Goal: Information Seeking & Learning: Learn about a topic

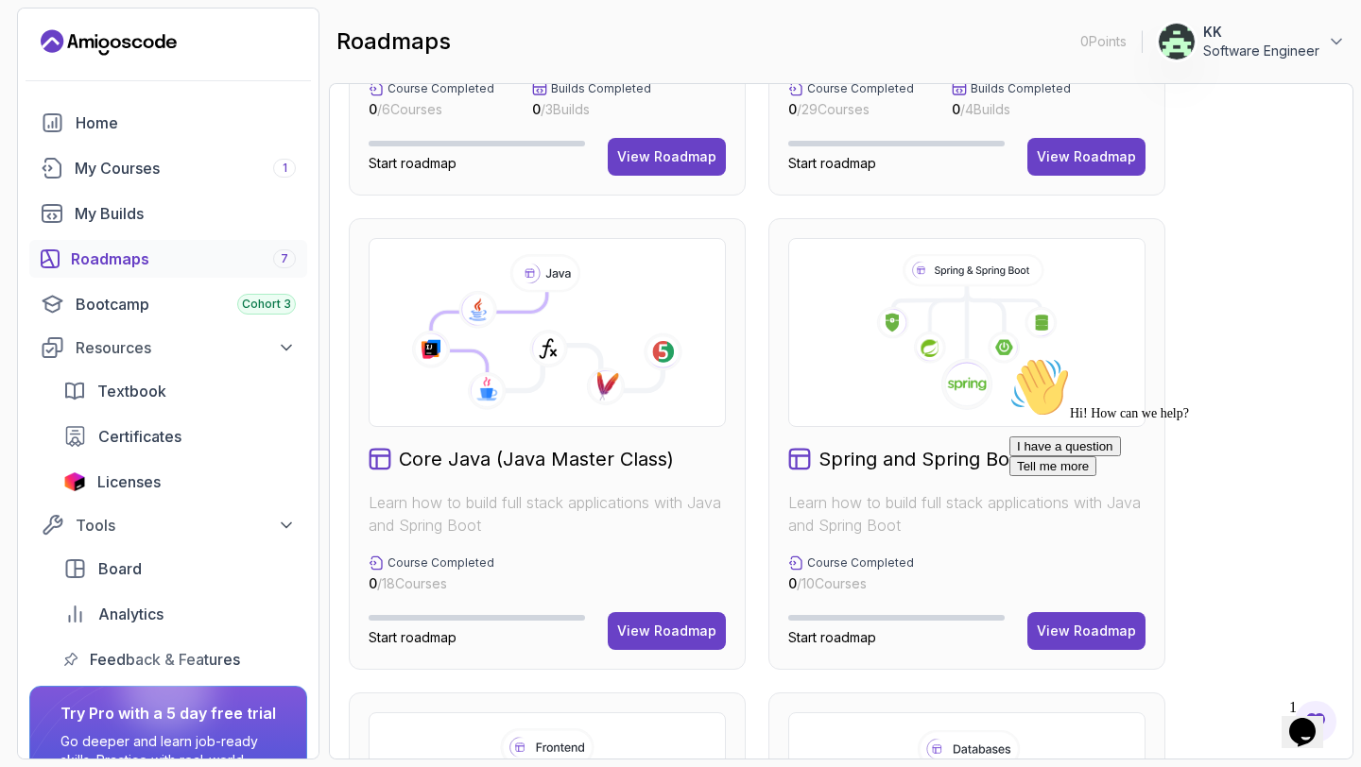
scroll to position [631, 0]
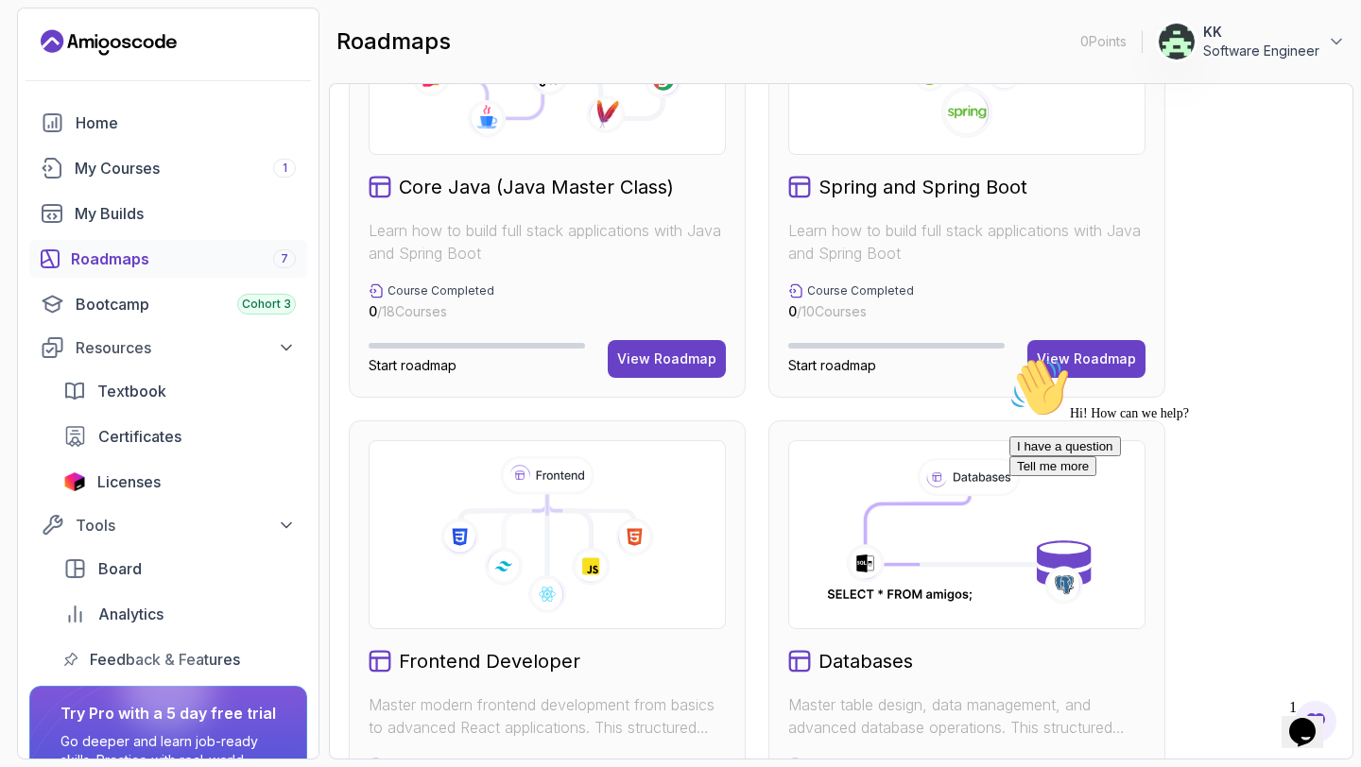
click at [1079, 369] on div "Hi! How can we help? I have a question Tell me more" at bounding box center [1179, 416] width 340 height 119
click at [1078, 369] on div "Hi! How can we help? I have a question Tell me more" at bounding box center [1179, 416] width 340 height 119
click at [1070, 361] on div "Hi! How can we help? I have a question Tell me more" at bounding box center [1179, 416] width 340 height 119
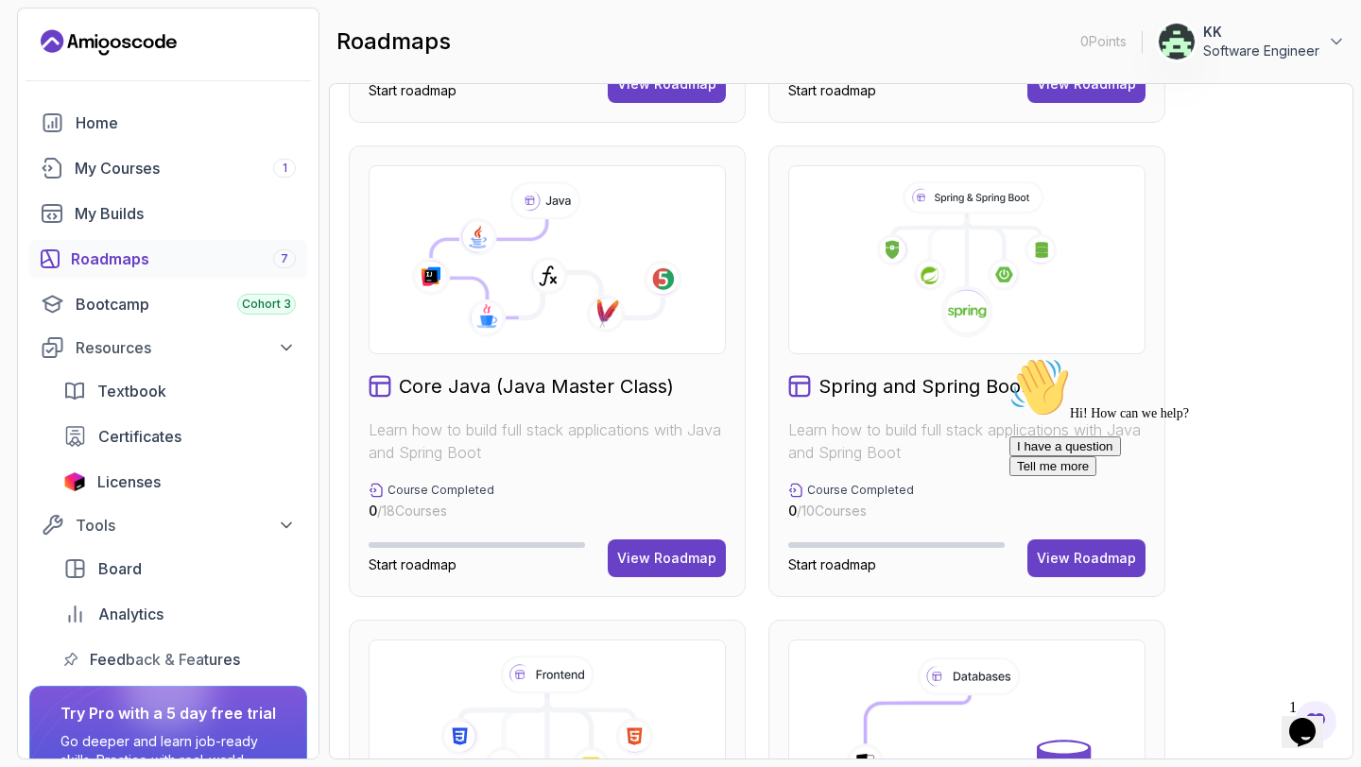
click at [962, 309] on image at bounding box center [967, 311] width 39 height 15
click at [808, 494] on p "Course Completed" at bounding box center [860, 490] width 107 height 15
click at [1043, 421] on div "Hi! How can we help?" at bounding box center [1179, 389] width 340 height 64
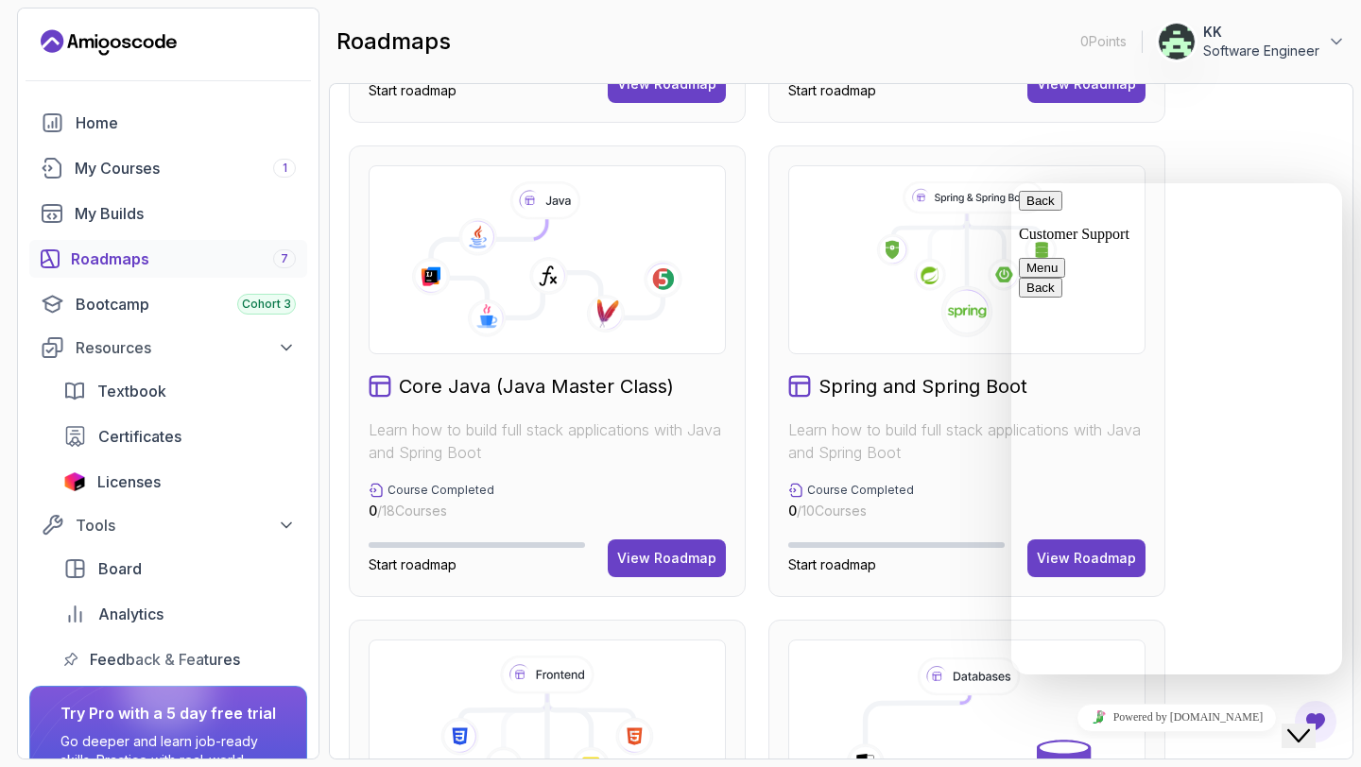
click at [1264, 155] on div "Full Stack Professional v2 Master modern full-stack development with React, Nod…" at bounding box center [841, 608] width 985 height 1875
click at [1037, 211] on button "Back" at bounding box center [1040, 201] width 43 height 20
click at [963, 565] on p "Start roadmap" at bounding box center [896, 565] width 216 height 19
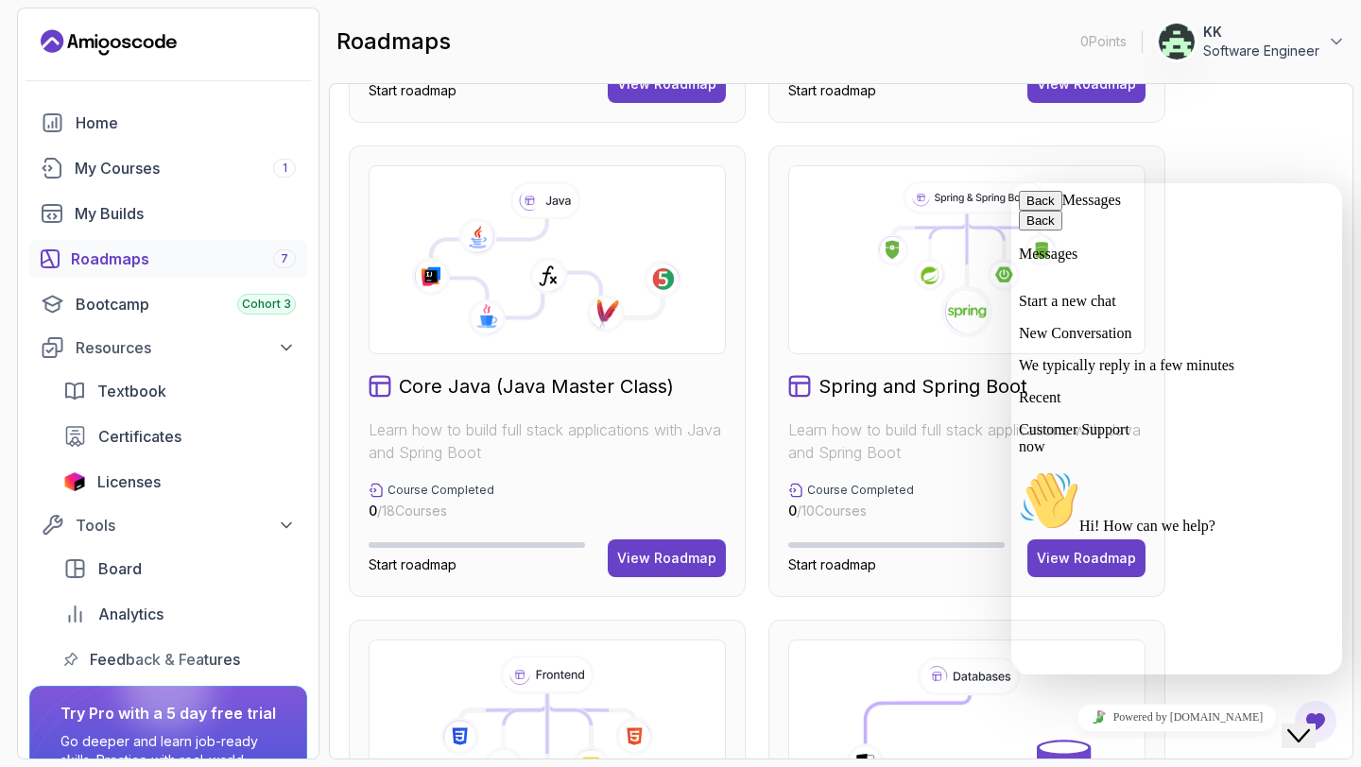
click at [963, 565] on p "Start roadmap" at bounding box center [896, 565] width 216 height 19
click at [1049, 211] on button "Back" at bounding box center [1040, 201] width 43 height 20
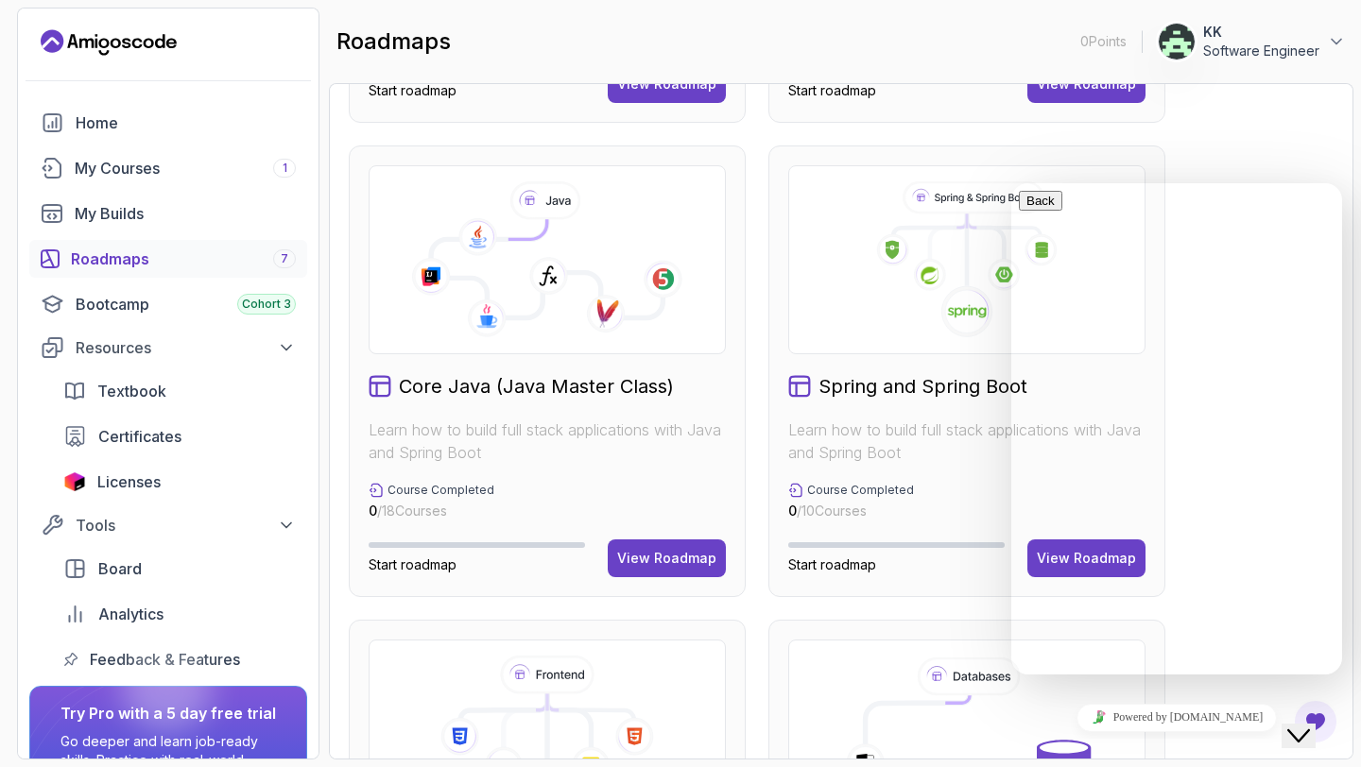
click at [1308, 725] on icon "Close Chat This icon closes the chat window." at bounding box center [1298, 736] width 23 height 23
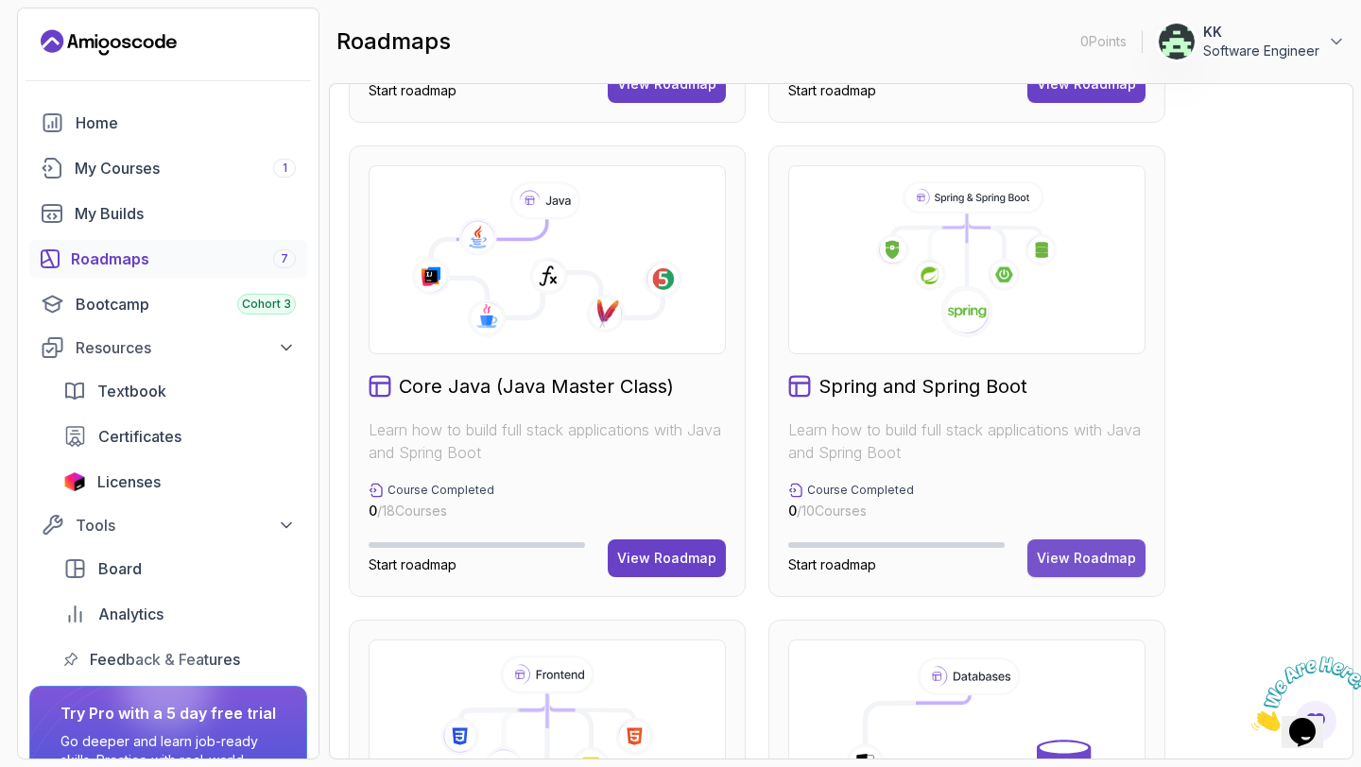
click at [1087, 557] on div "View Roadmap" at bounding box center [1086, 558] width 99 height 19
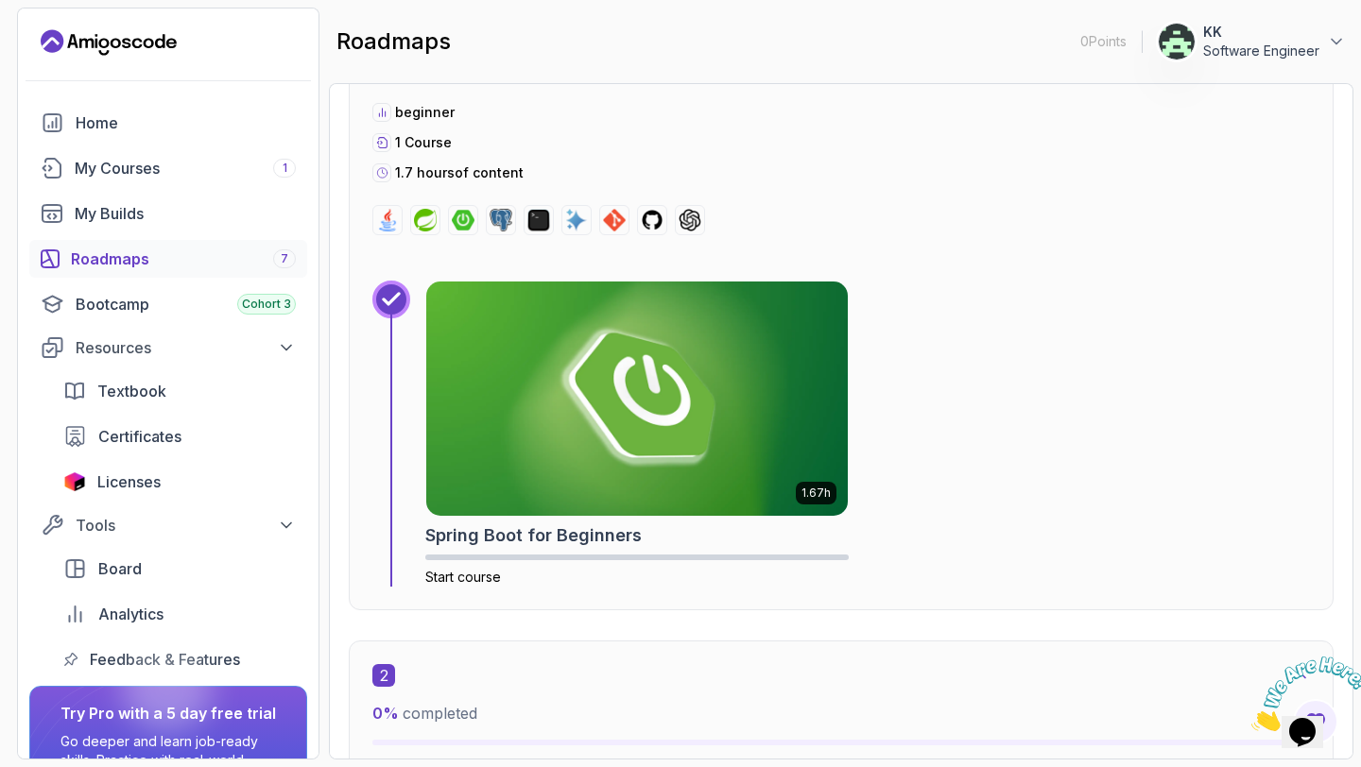
scroll to position [876, 0]
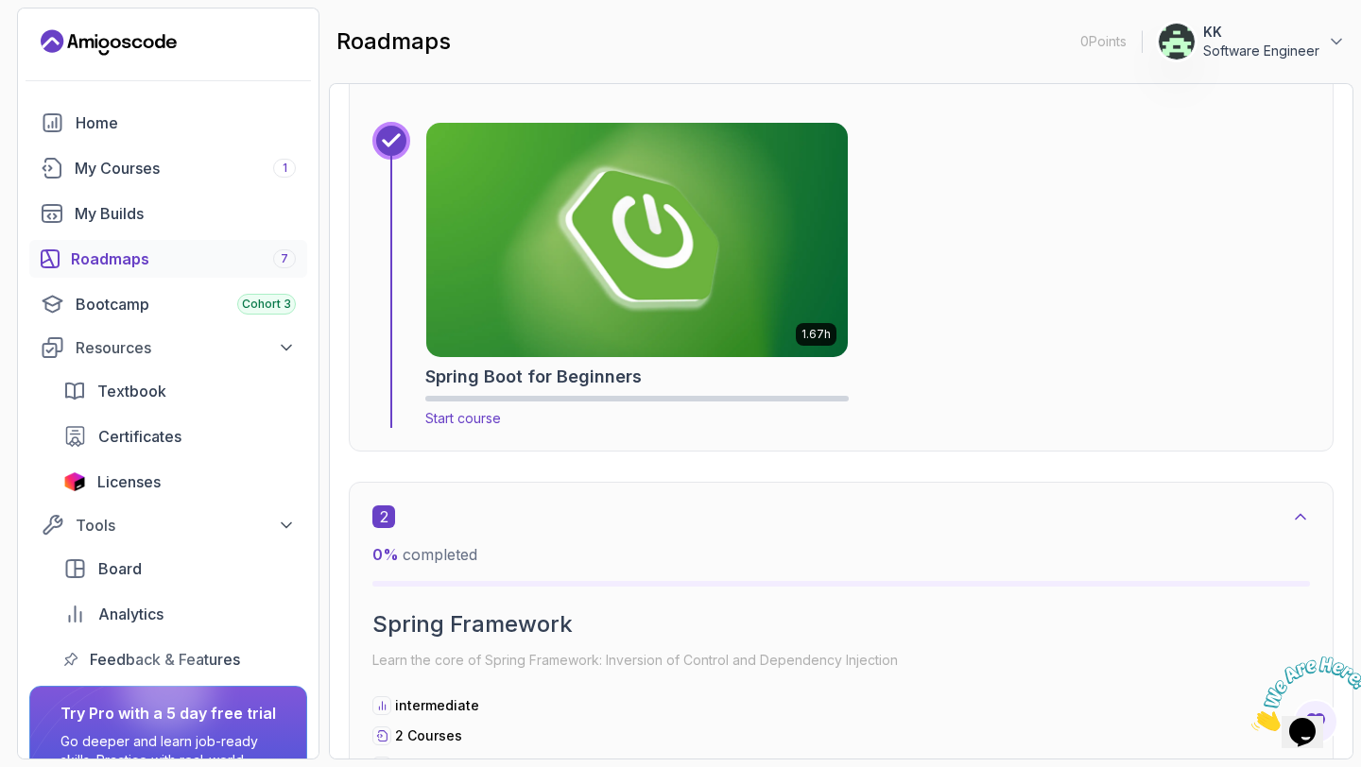
click at [681, 237] on img at bounding box center [637, 240] width 442 height 246
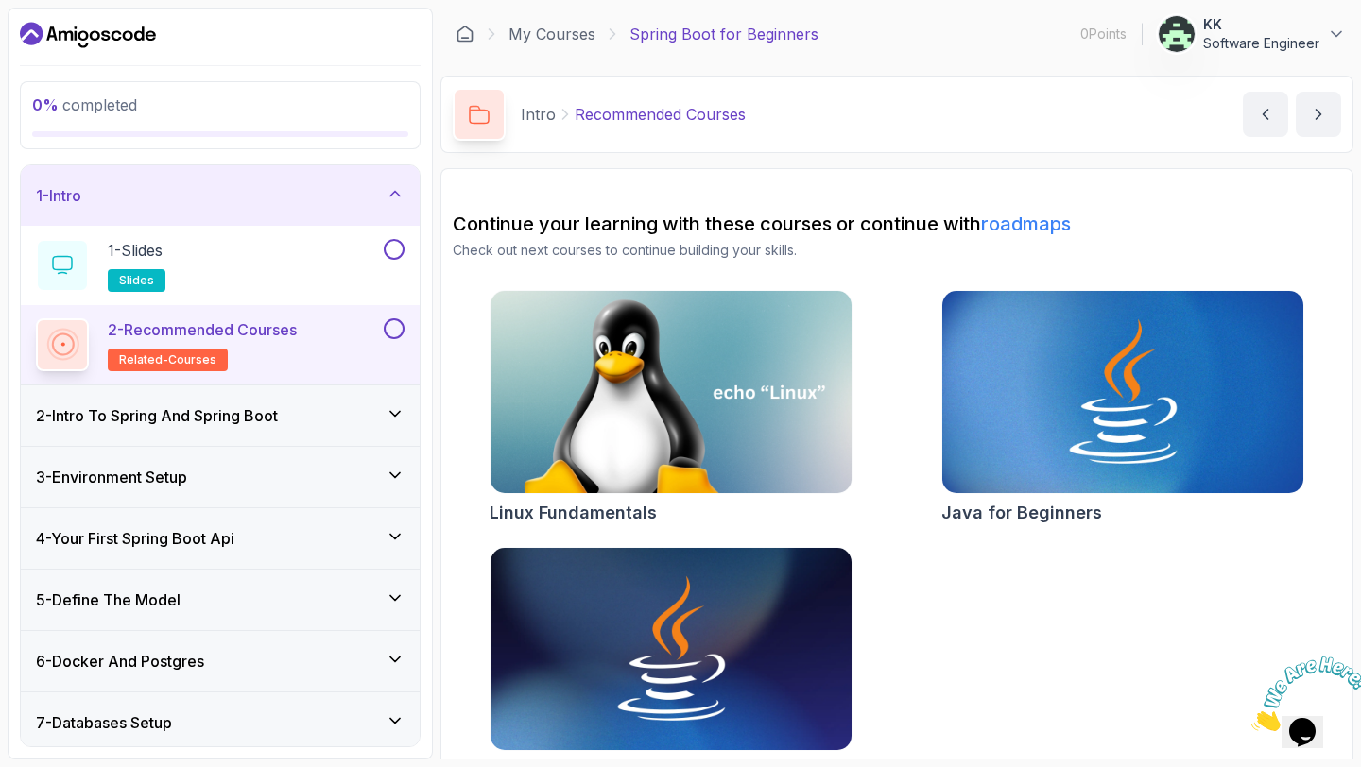
click at [229, 338] on p "2 - Recommended Courses" at bounding box center [202, 329] width 189 height 23
click at [188, 357] on span "related-courses" at bounding box center [167, 360] width 97 height 15
click at [188, 326] on p "2 - Recommended Courses" at bounding box center [202, 329] width 189 height 23
click at [172, 249] on div "1 - Slides slides" at bounding box center [208, 265] width 344 height 53
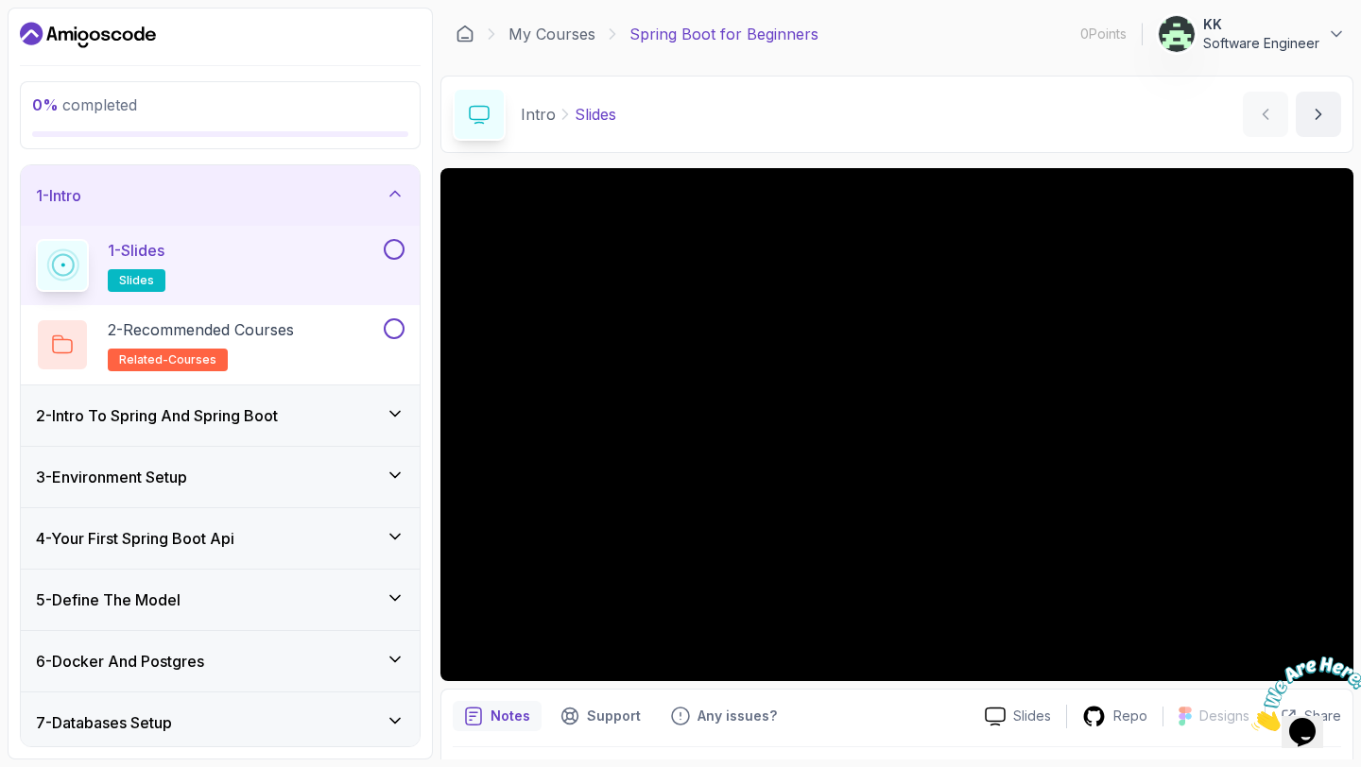
scroll to position [53, 0]
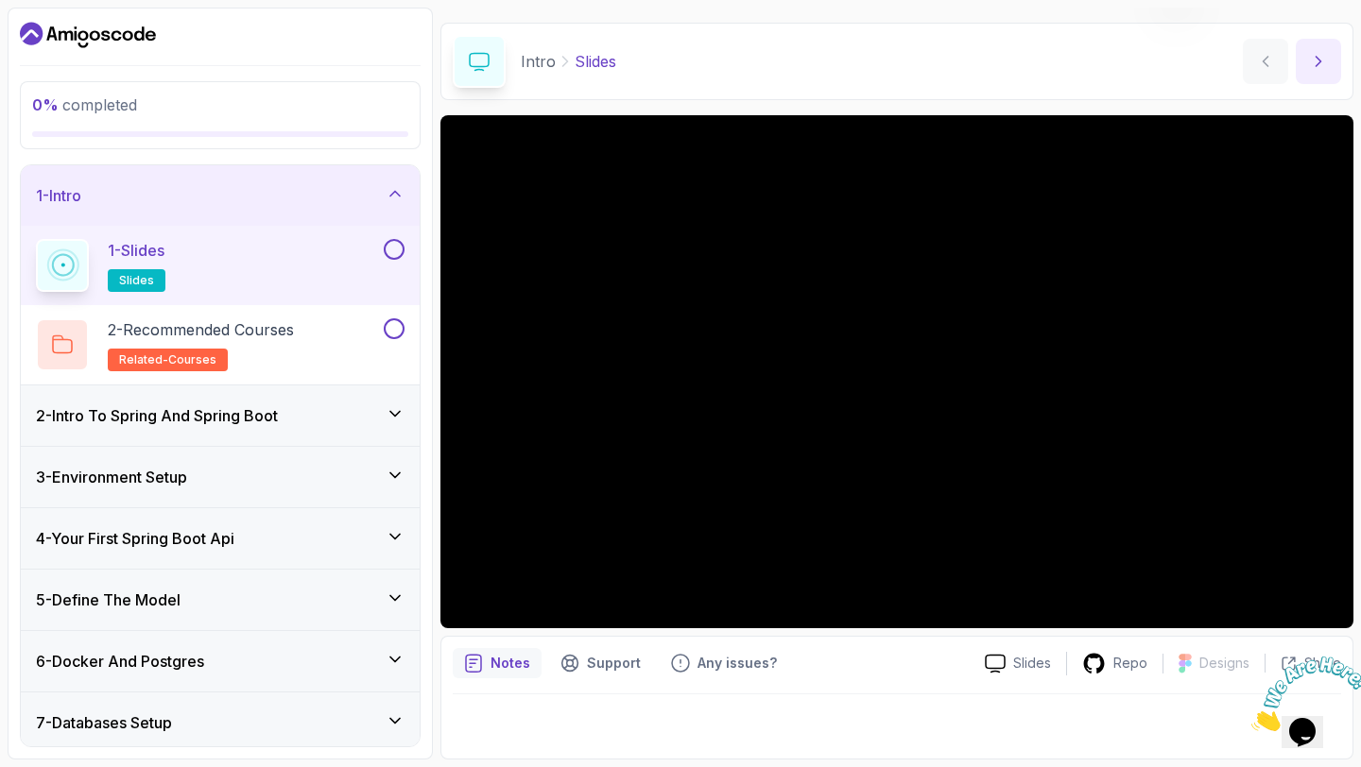
click at [1323, 66] on icon "next content" at bounding box center [1318, 61] width 19 height 19
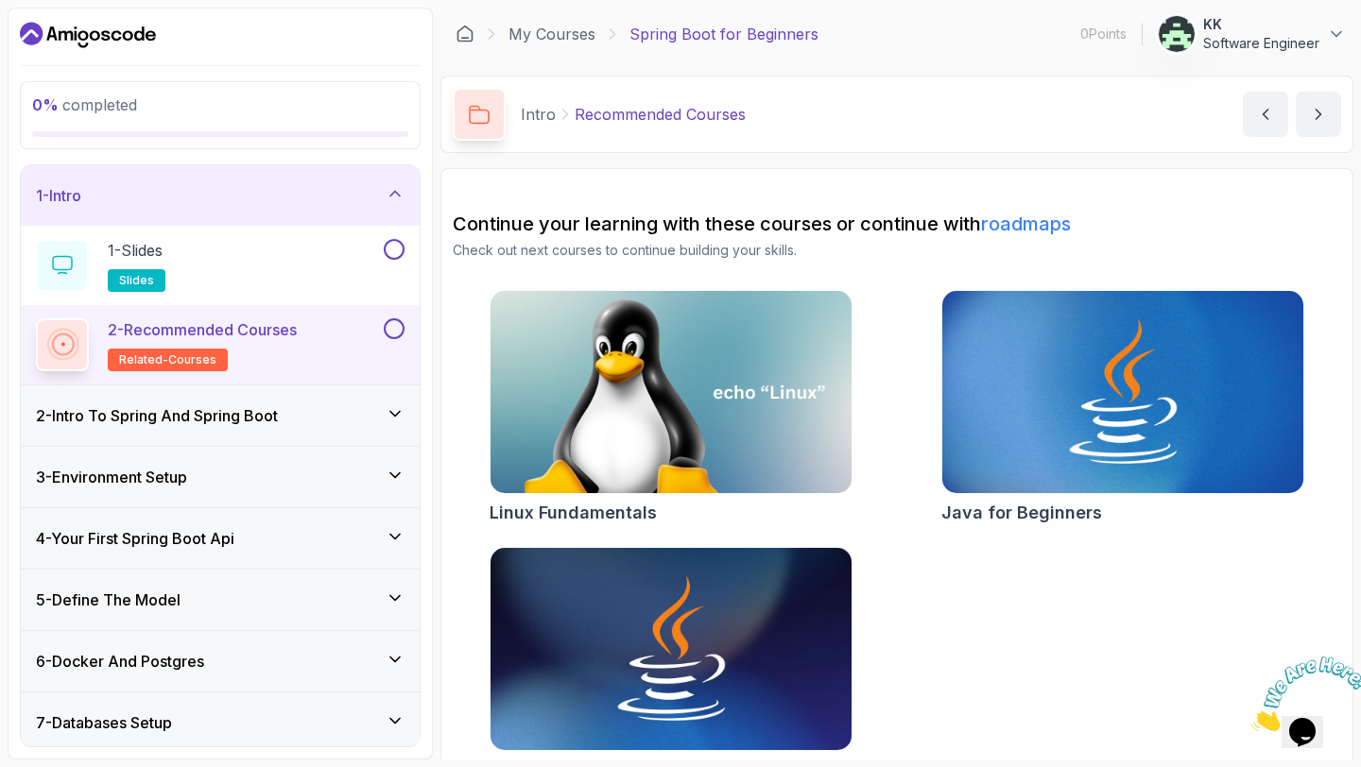
click at [390, 324] on button at bounding box center [394, 328] width 21 height 21
click at [323, 402] on div "2 - Intro To Spring And Spring Boot" at bounding box center [220, 416] width 399 height 60
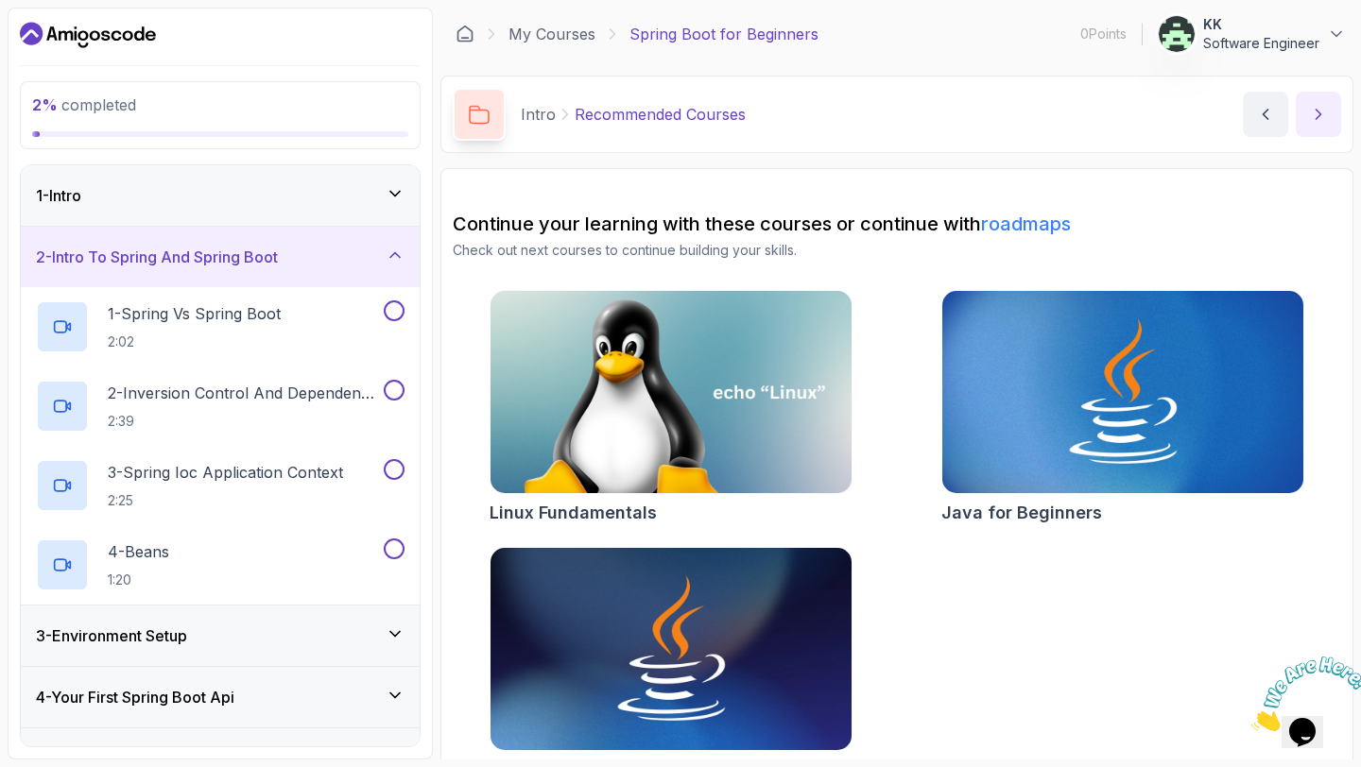
click at [1324, 121] on icon "next content" at bounding box center [1318, 114] width 19 height 19
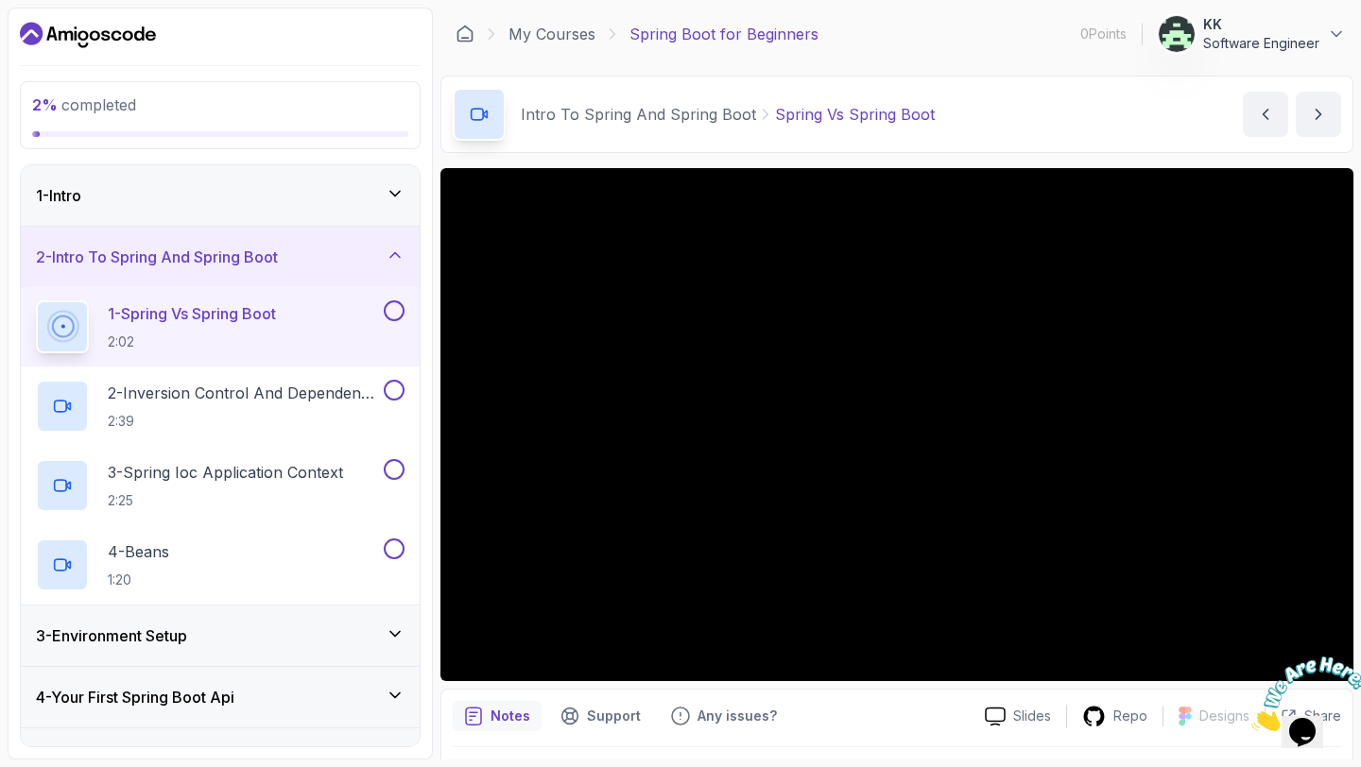
click at [1324, 27] on button "KK Software Engineer" at bounding box center [1252, 34] width 188 height 38
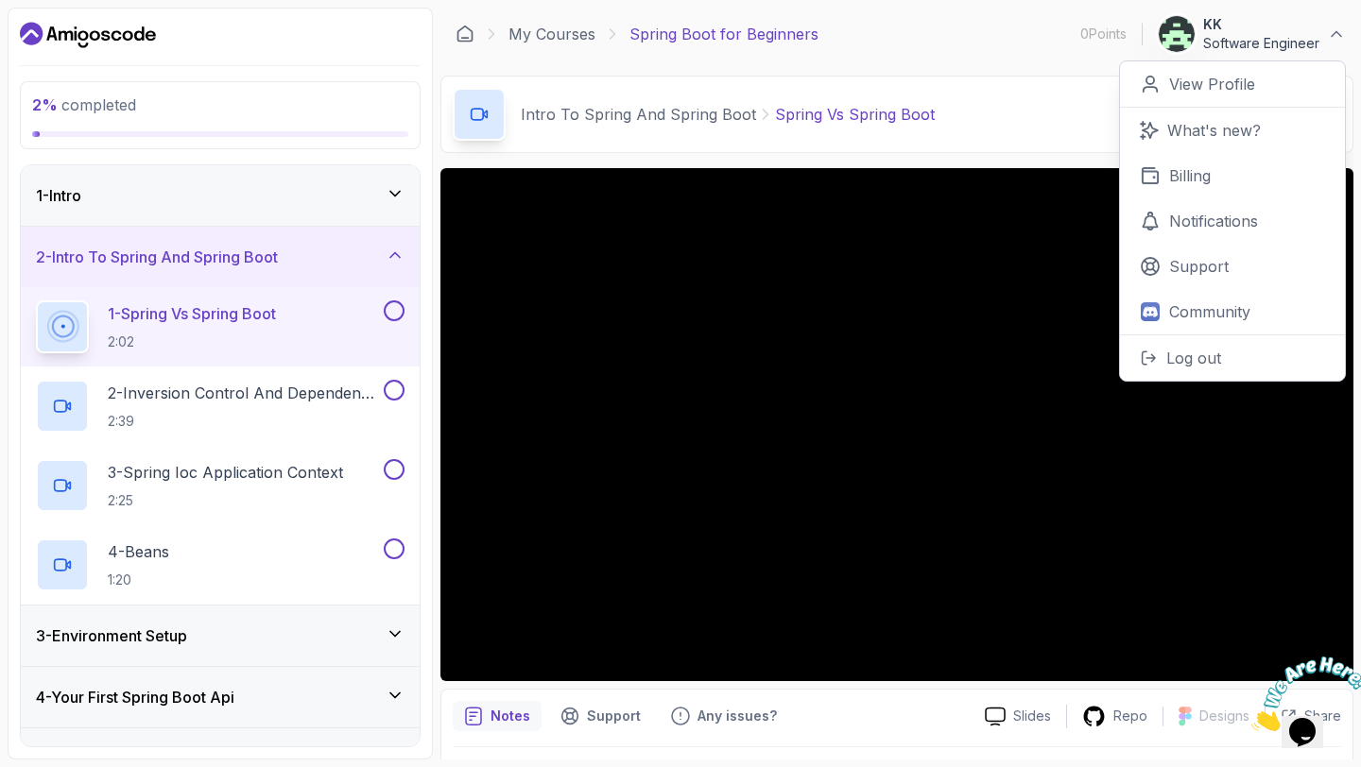
click at [1315, 33] on p "KK" at bounding box center [1261, 24] width 116 height 19
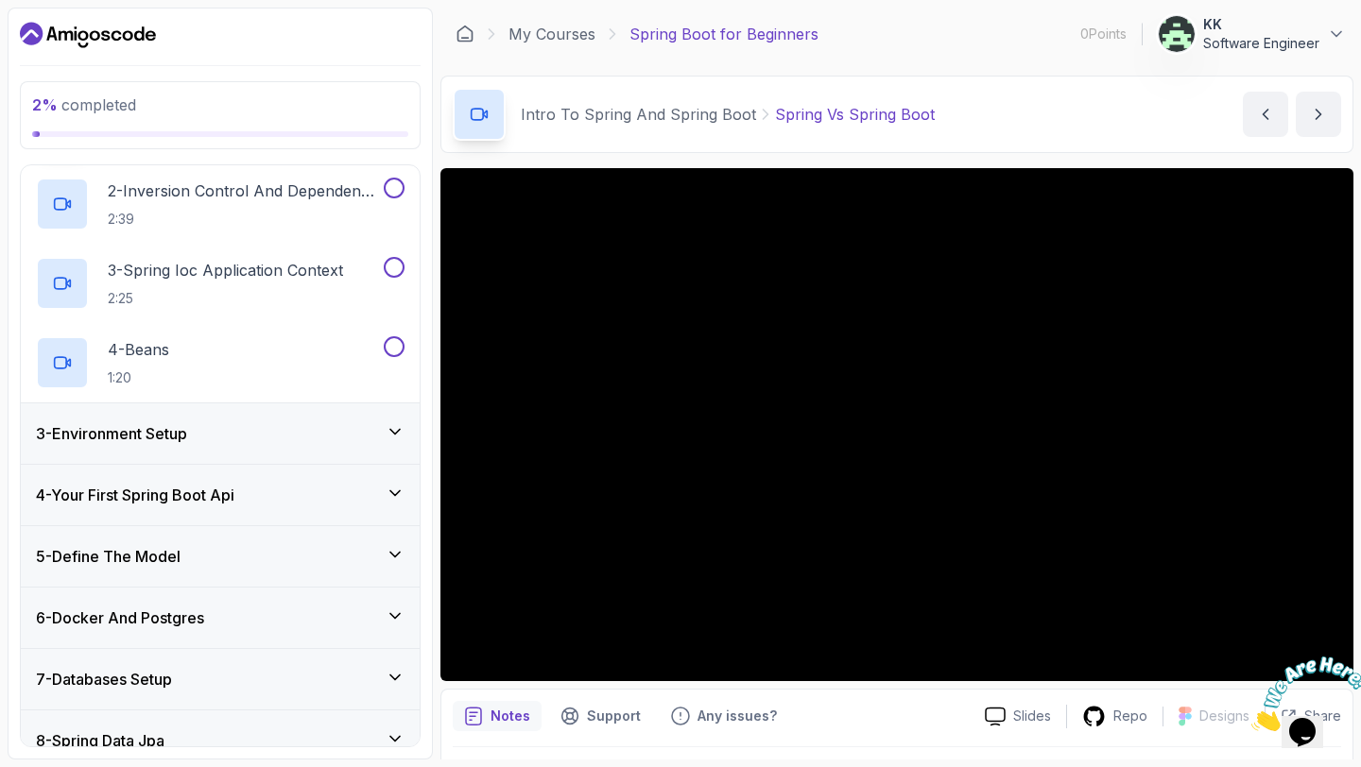
click at [257, 445] on div "3 - Environment Setup" at bounding box center [220, 434] width 399 height 60
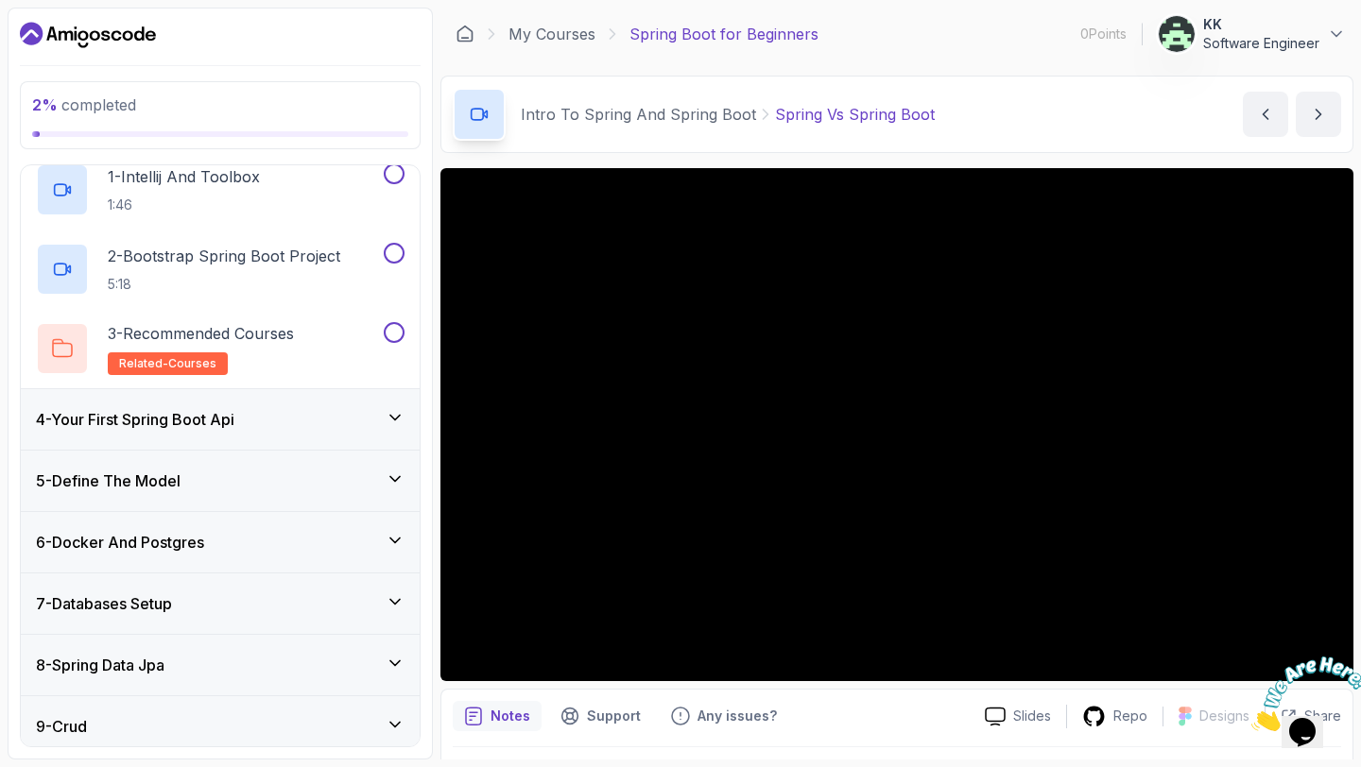
click at [262, 423] on div "4 - Your First Spring Boot Api" at bounding box center [220, 419] width 369 height 23
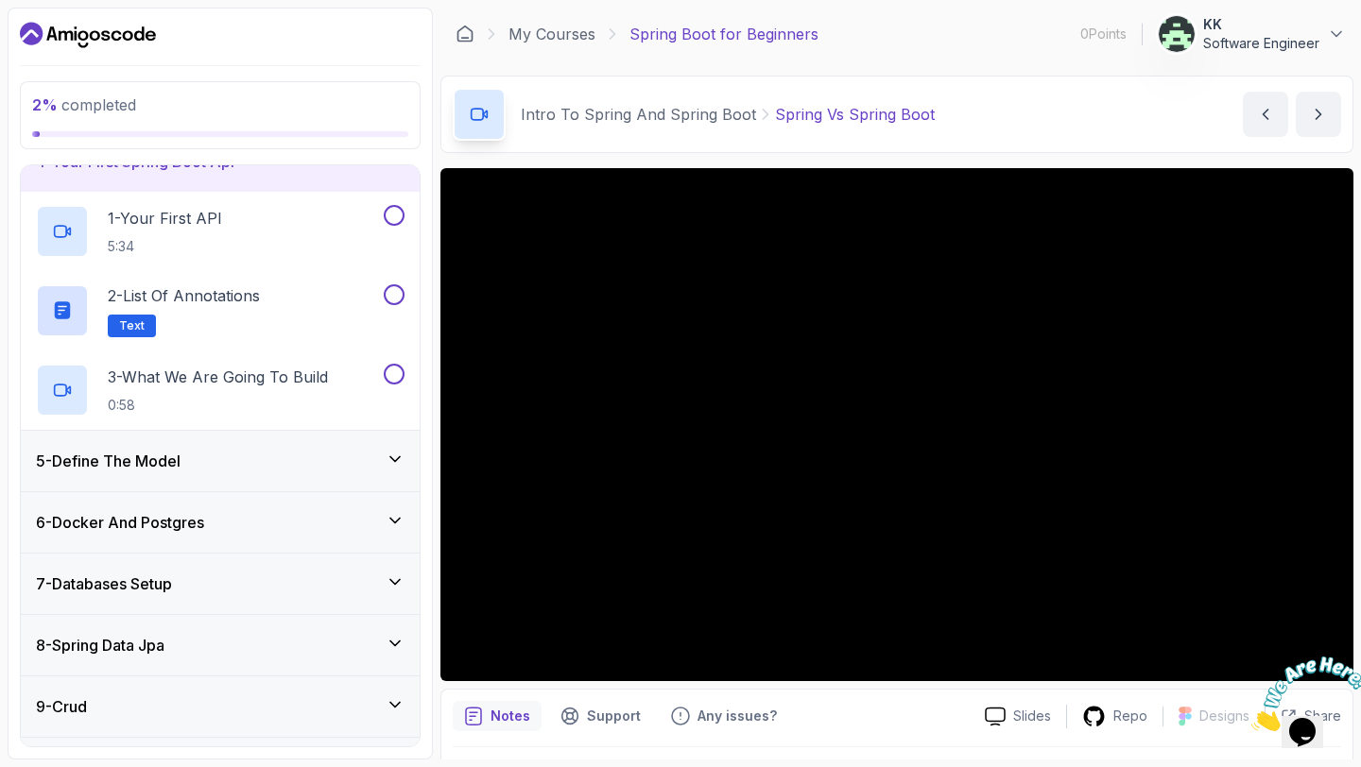
scroll to position [222, 0]
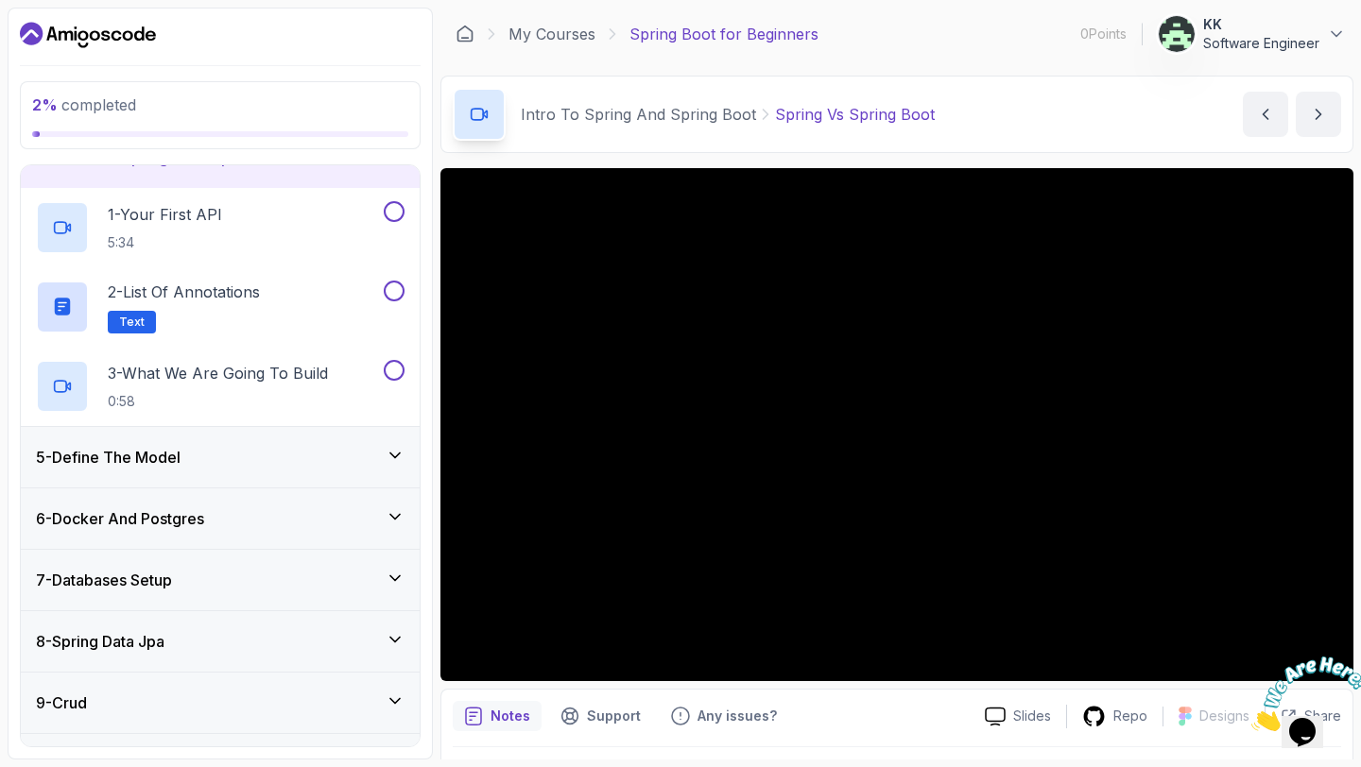
click at [263, 439] on div "5 - Define The Model" at bounding box center [220, 457] width 399 height 60
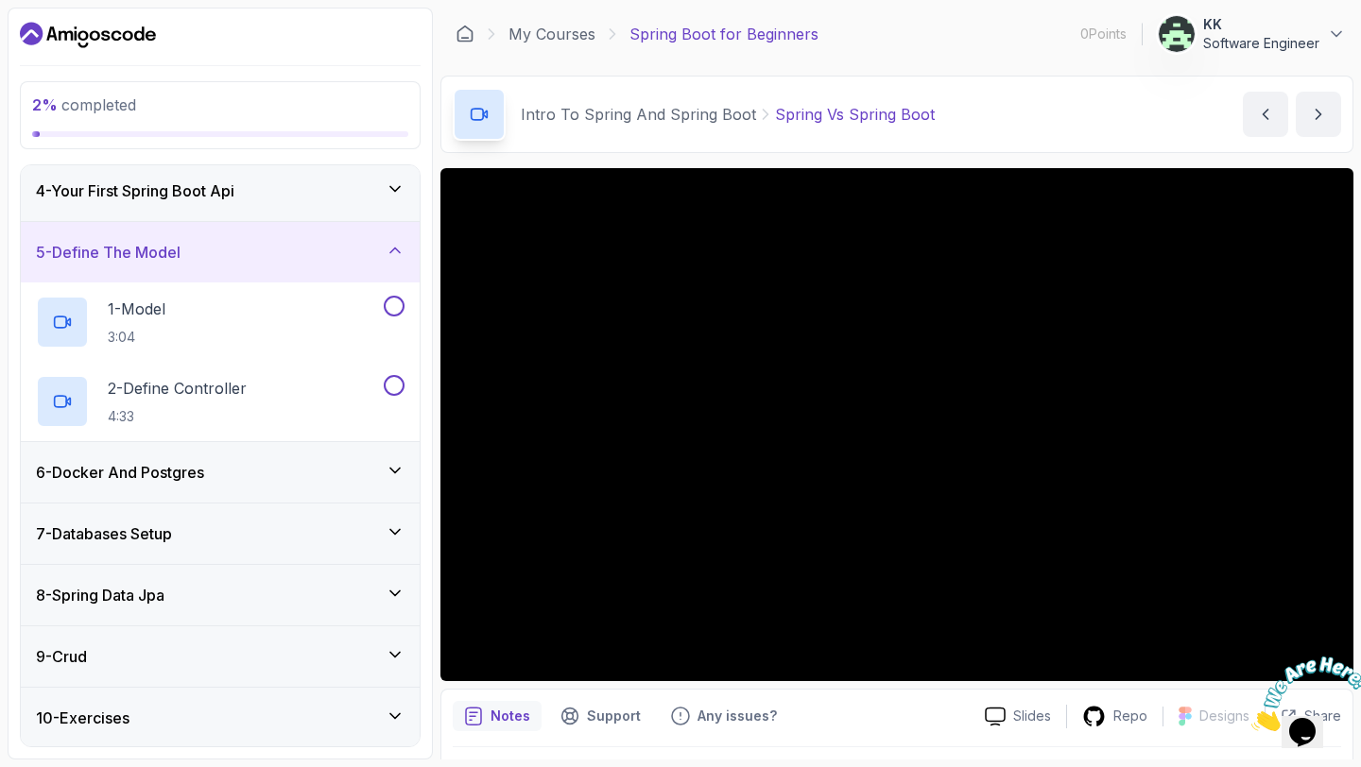
scroll to position [176, 0]
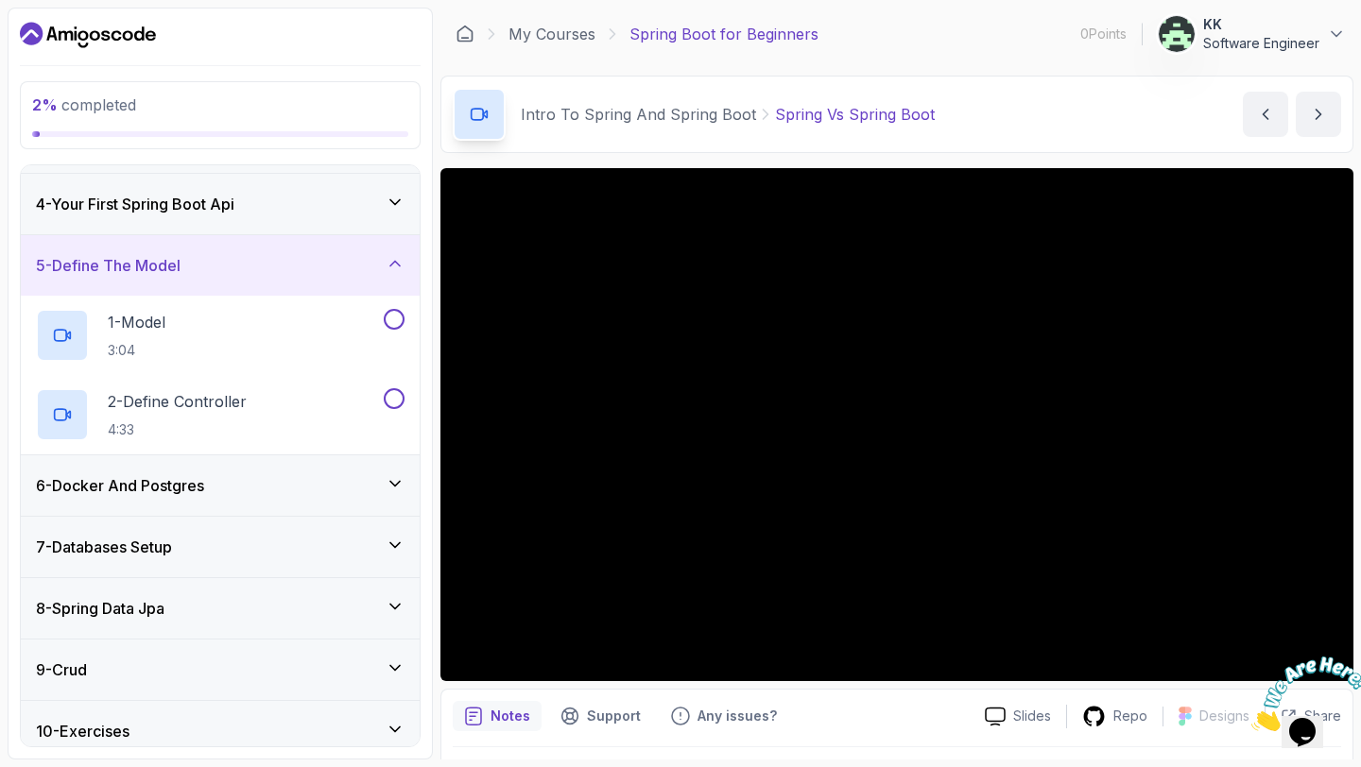
click at [253, 494] on div "6 - Docker And Postgres" at bounding box center [220, 485] width 369 height 23
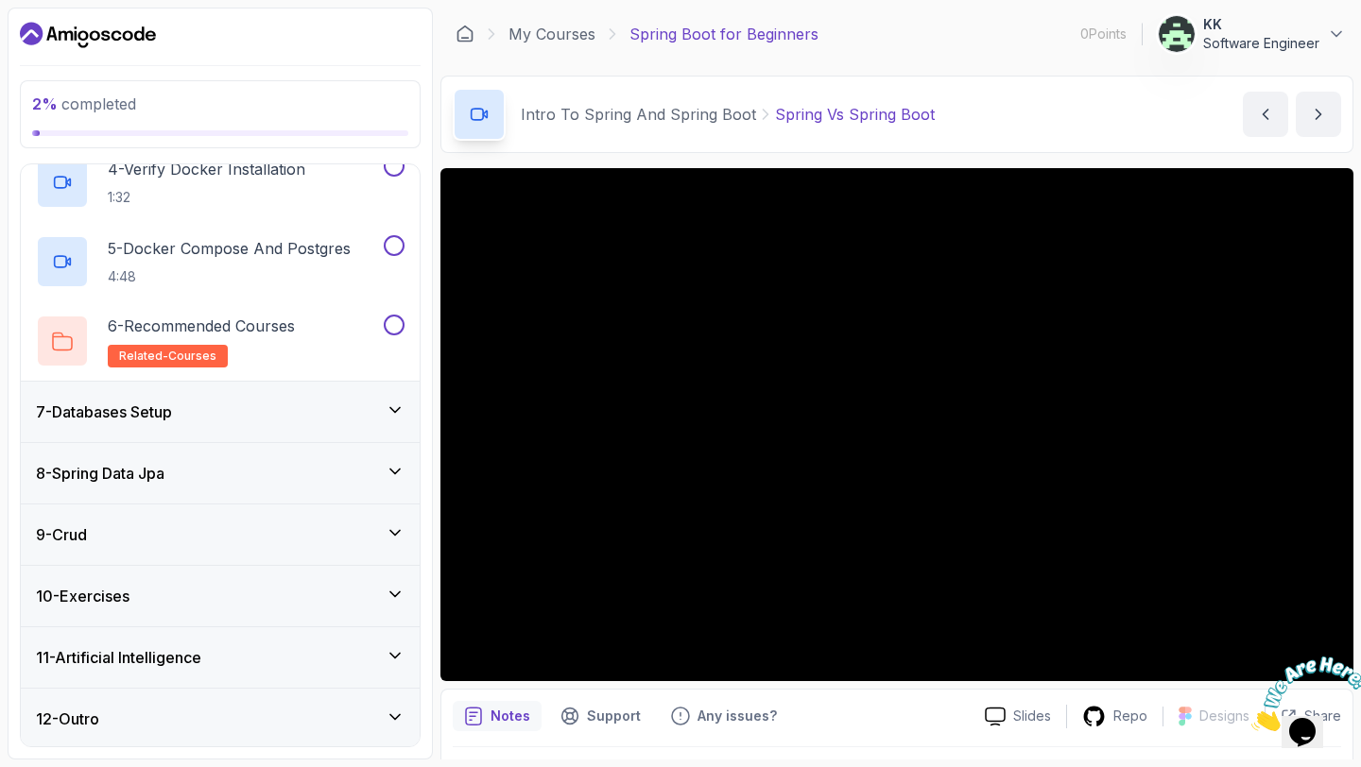
scroll to position [630, 0]
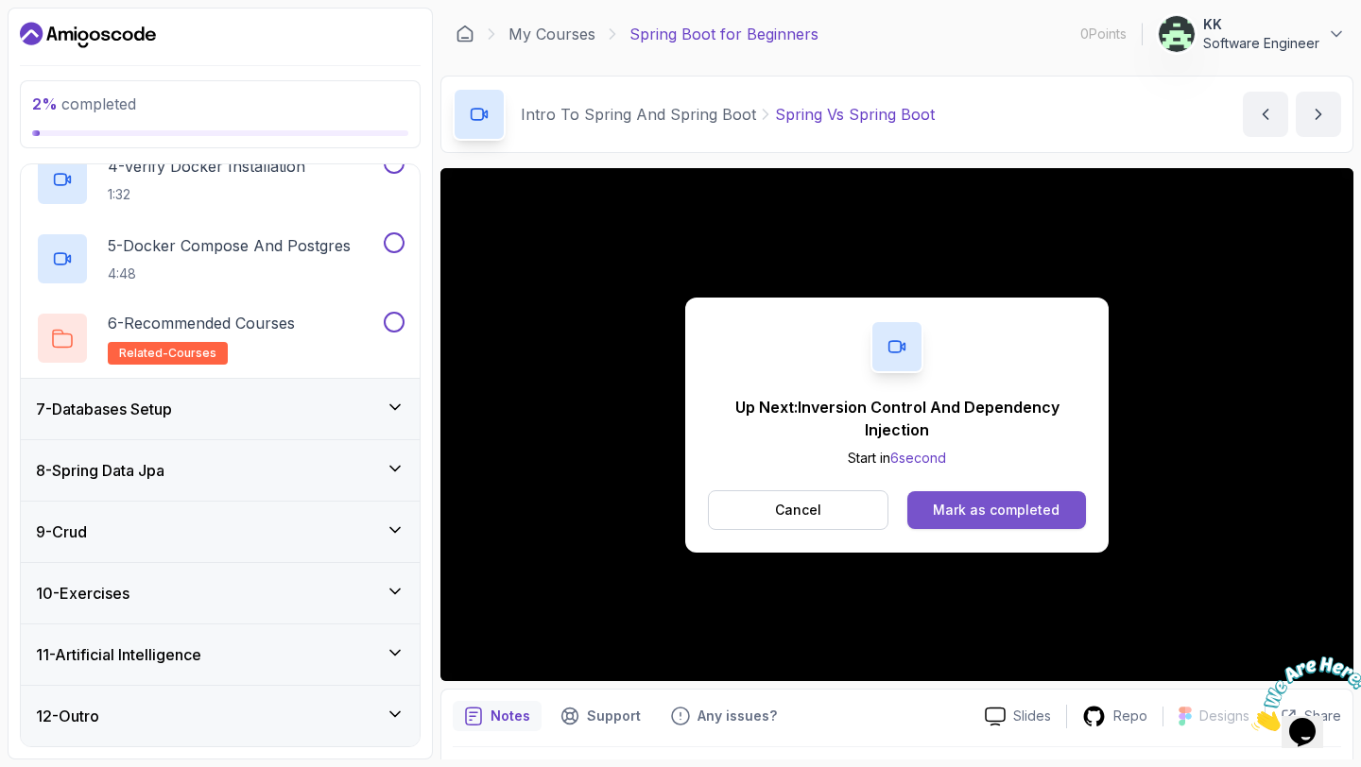
click at [978, 507] on div "Mark as completed" at bounding box center [996, 510] width 127 height 19
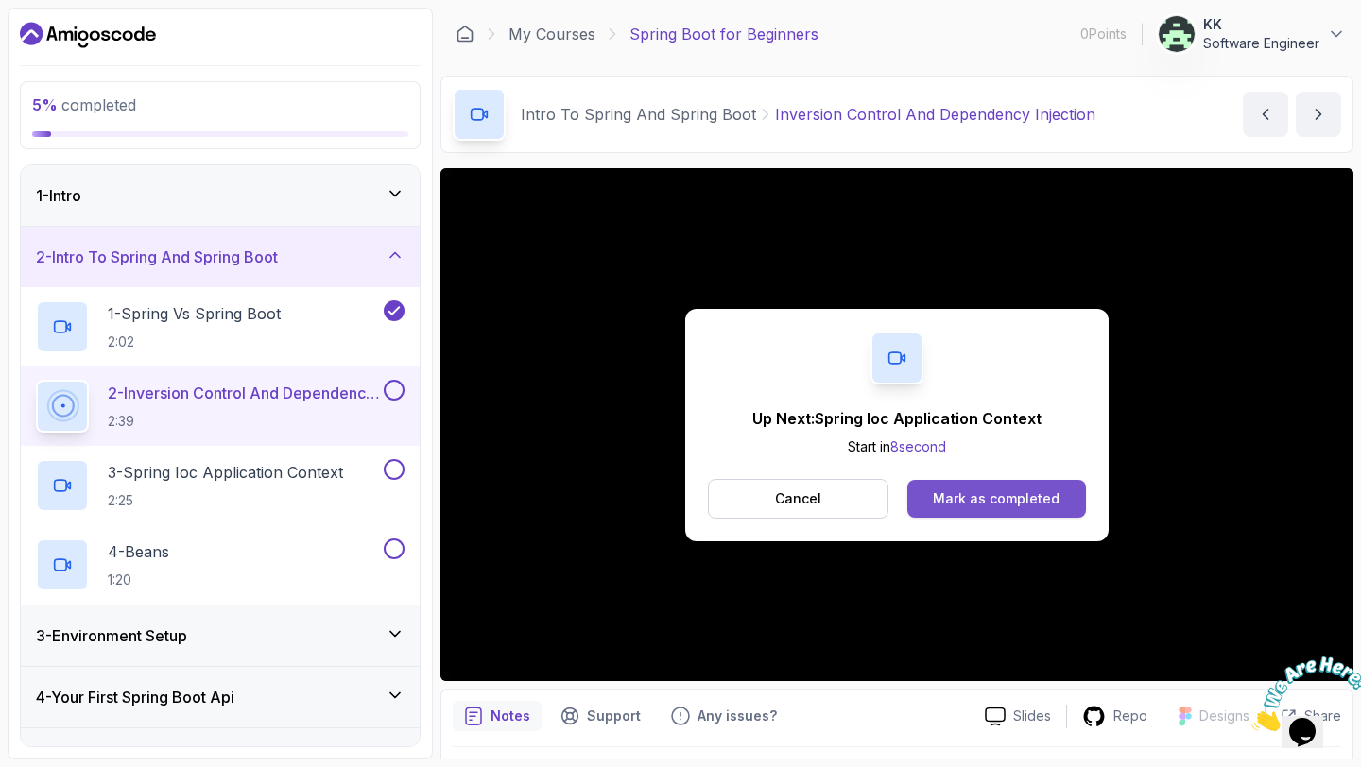
click at [1008, 497] on div "Mark as completed" at bounding box center [996, 499] width 127 height 19
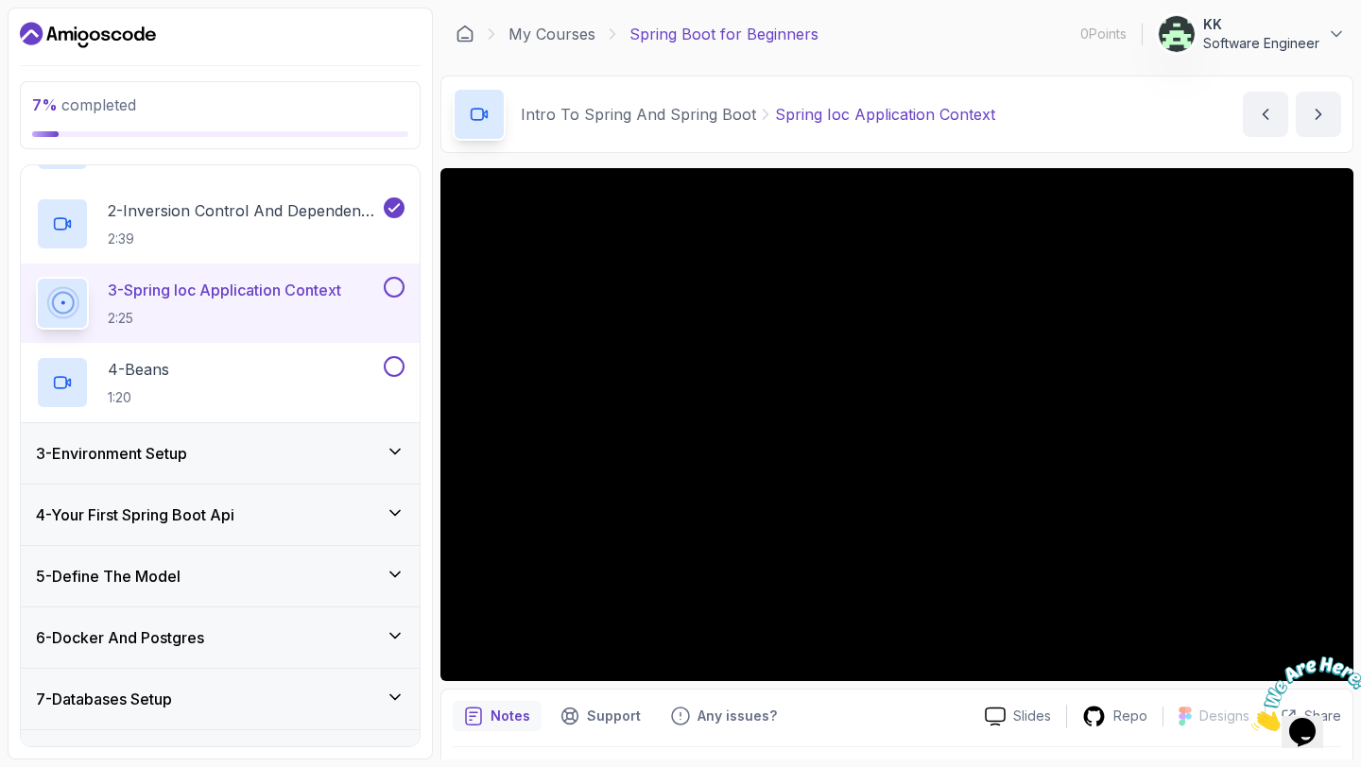
scroll to position [219, 0]
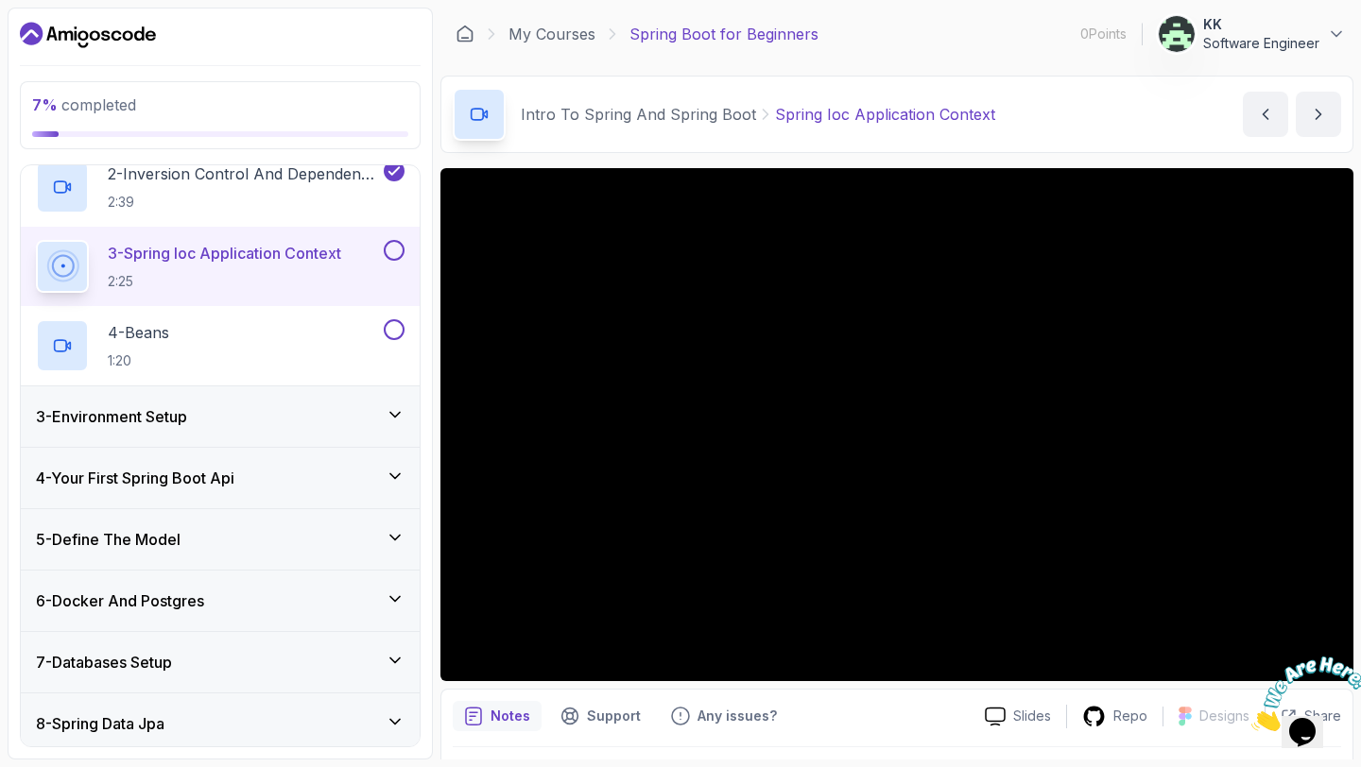
click at [379, 429] on div "3 - Environment Setup" at bounding box center [220, 417] width 399 height 60
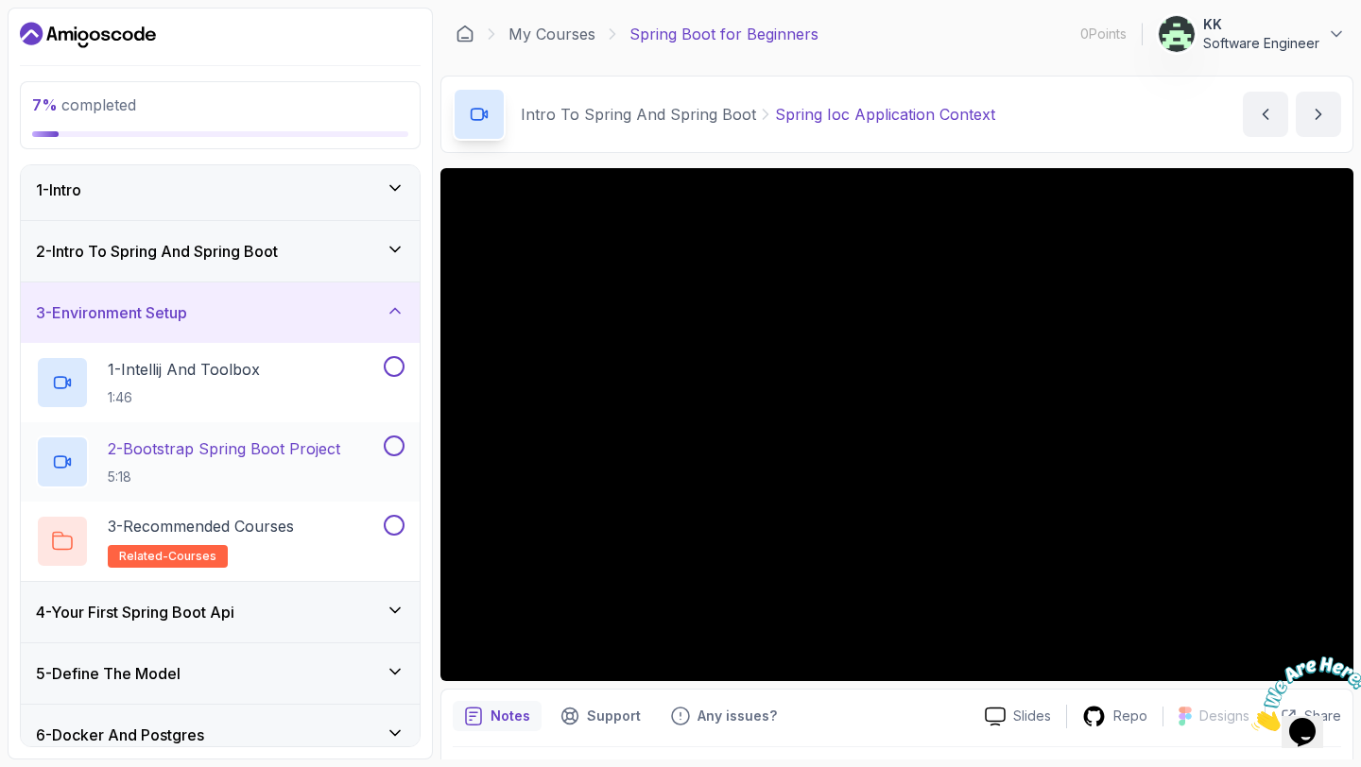
scroll to position [0, 0]
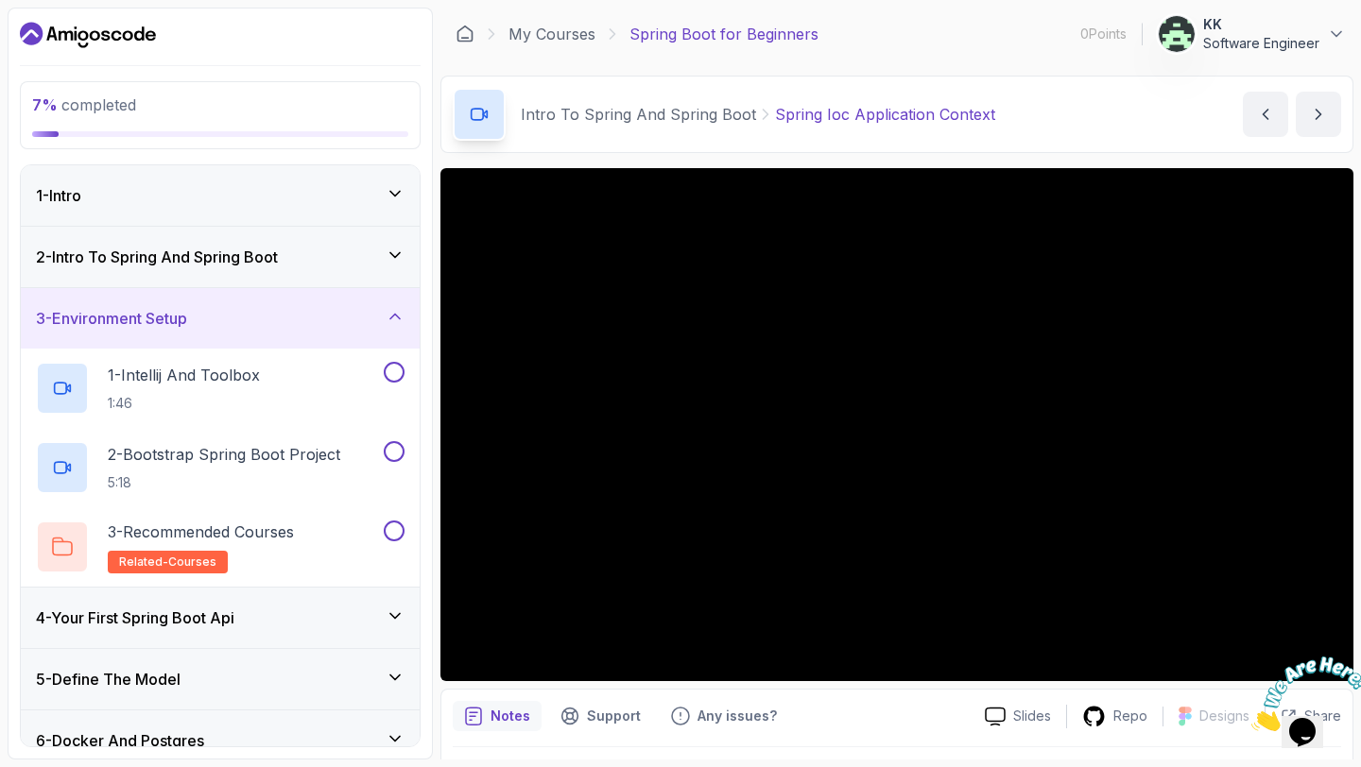
click at [316, 269] on div "2 - Intro To Spring And Spring Boot" at bounding box center [220, 257] width 399 height 60
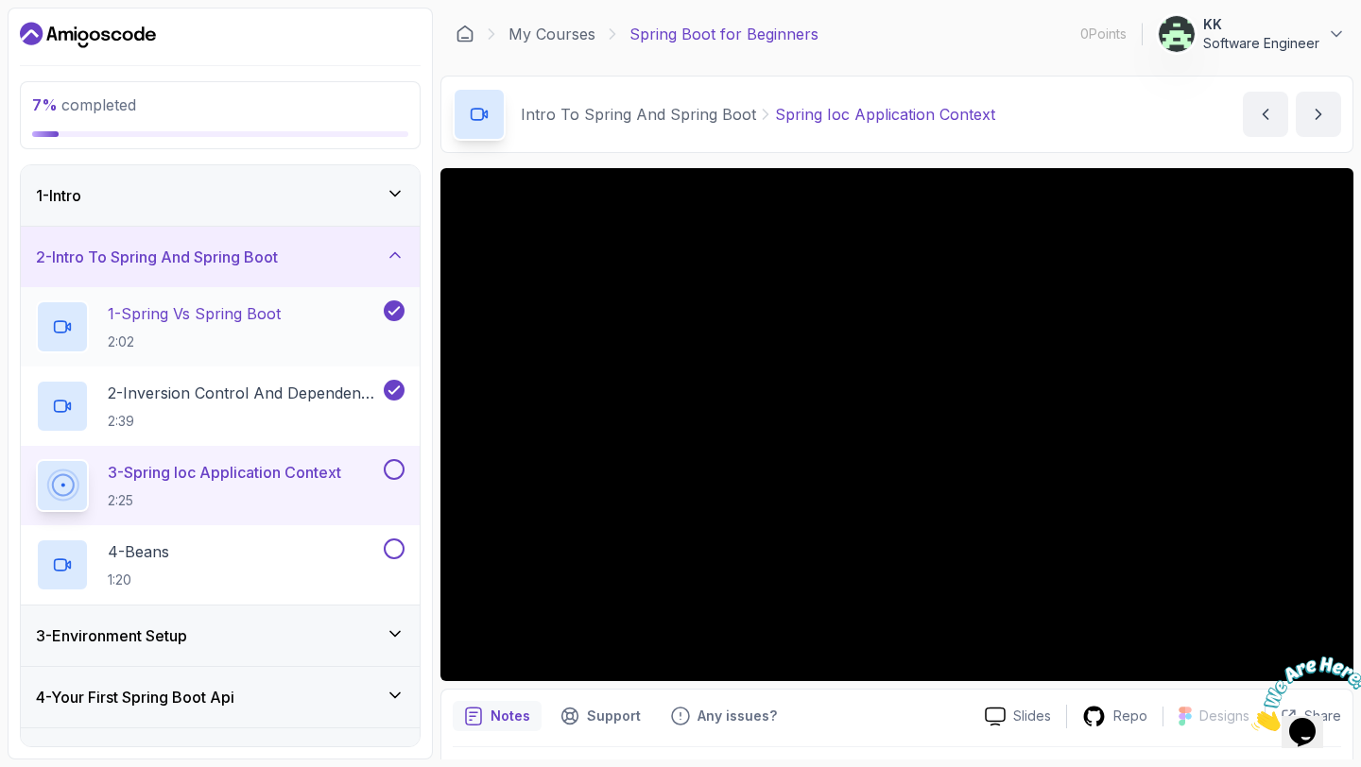
click at [21, 227] on button "2 - Intro To Spring And Spring Boot" at bounding box center [220, 257] width 399 height 60
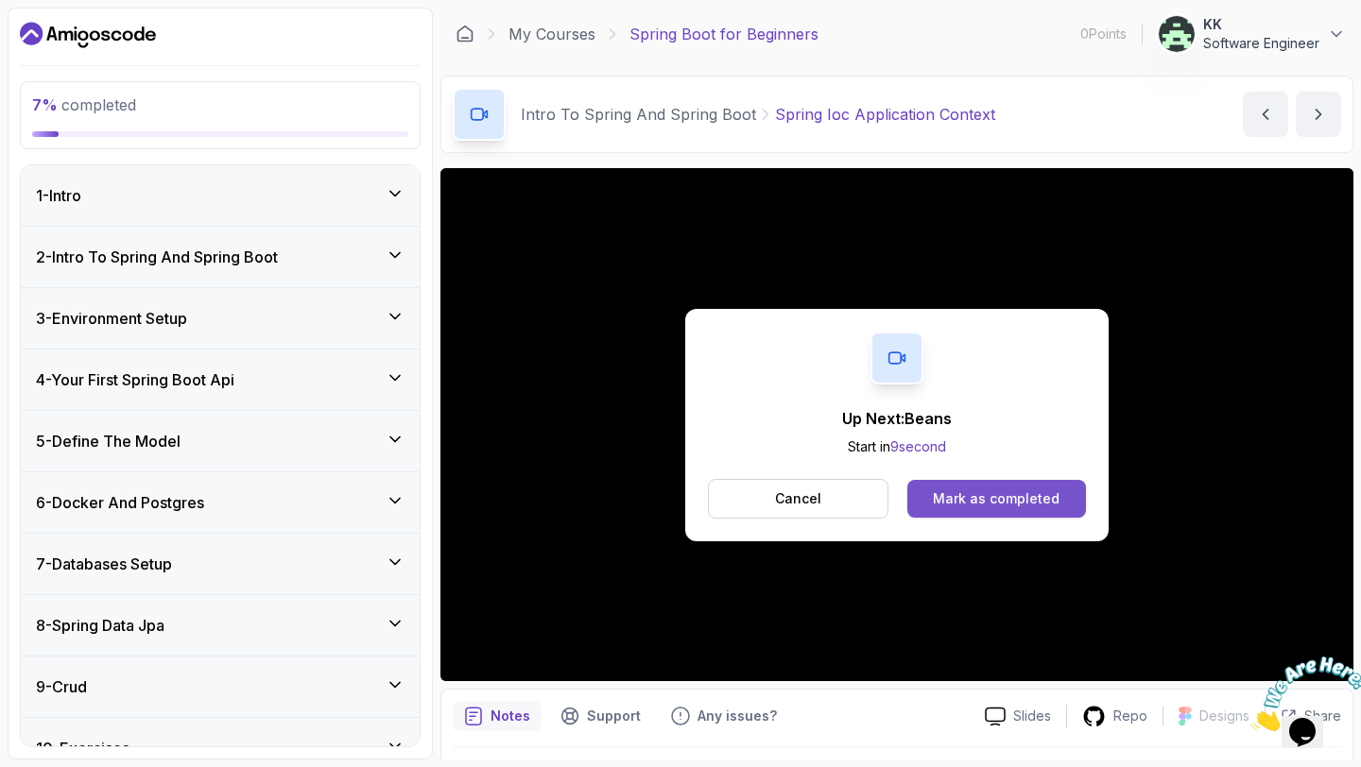
click at [999, 499] on div "Mark as completed" at bounding box center [996, 499] width 127 height 19
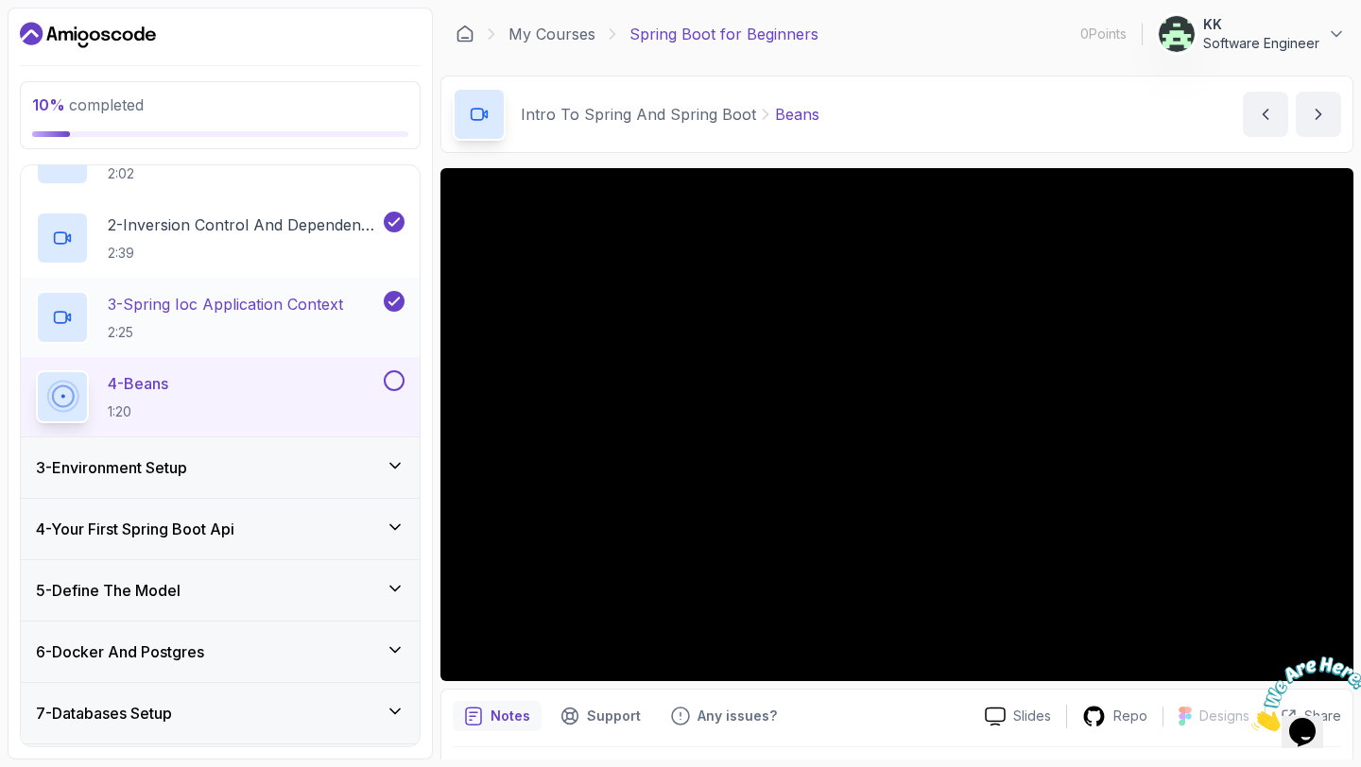
scroll to position [172, 0]
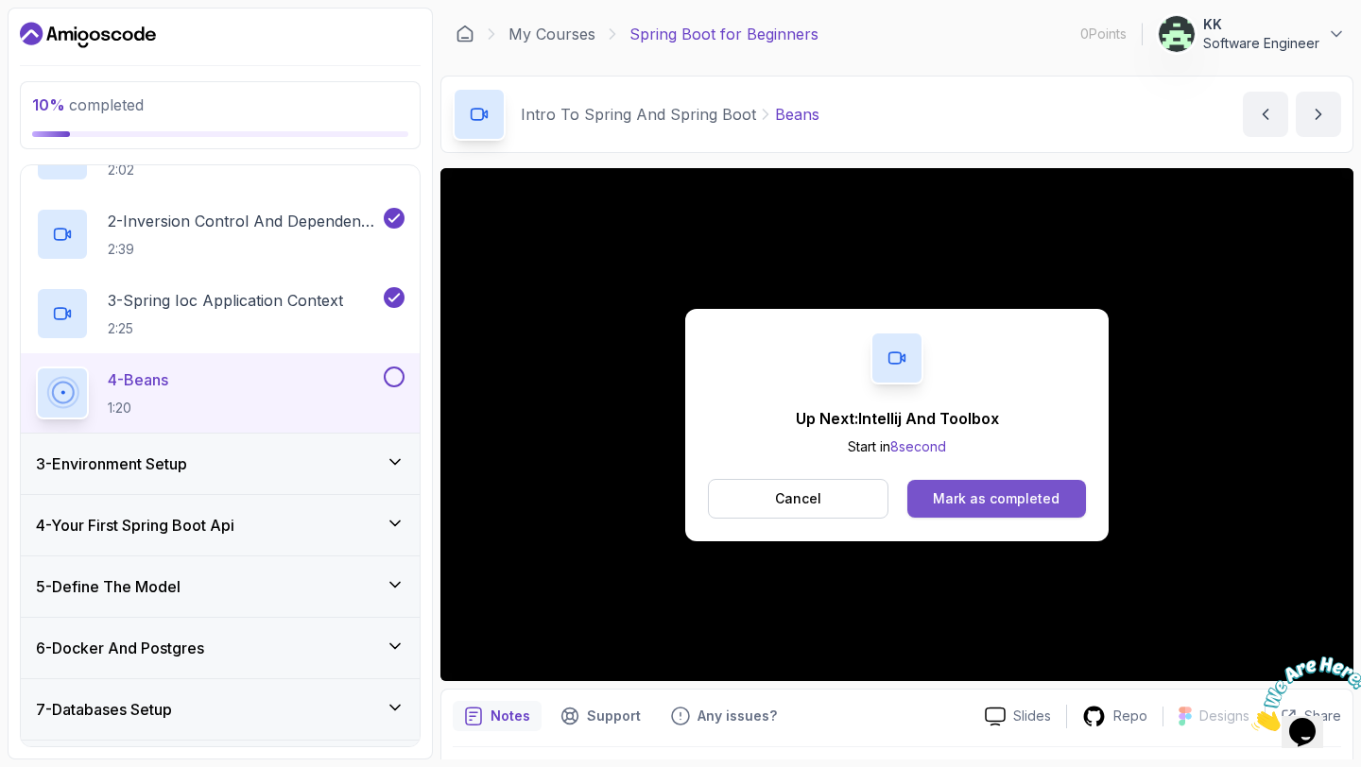
click at [963, 496] on div "Mark as completed" at bounding box center [996, 499] width 127 height 19
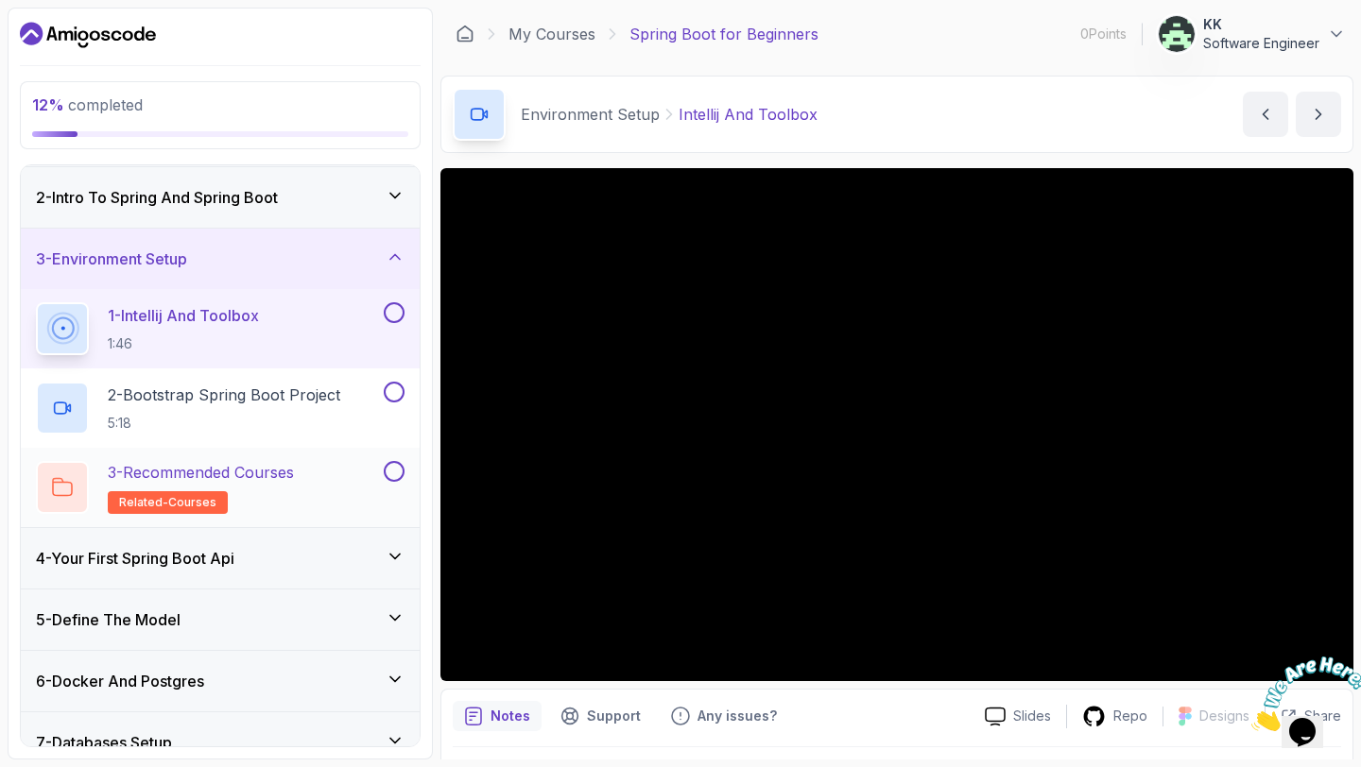
scroll to position [50, 0]
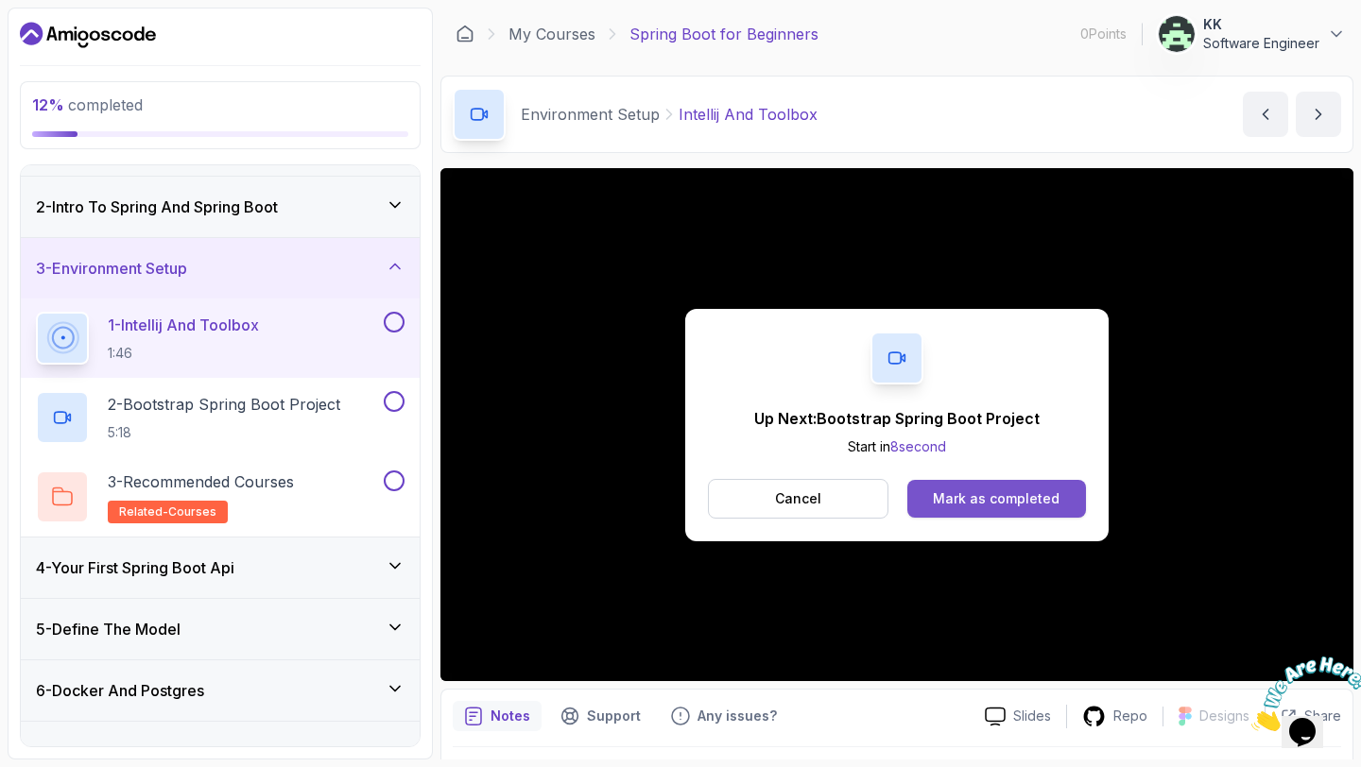
click at [964, 503] on div "Mark as completed" at bounding box center [996, 499] width 127 height 19
